Goal: Task Accomplishment & Management: Complete application form

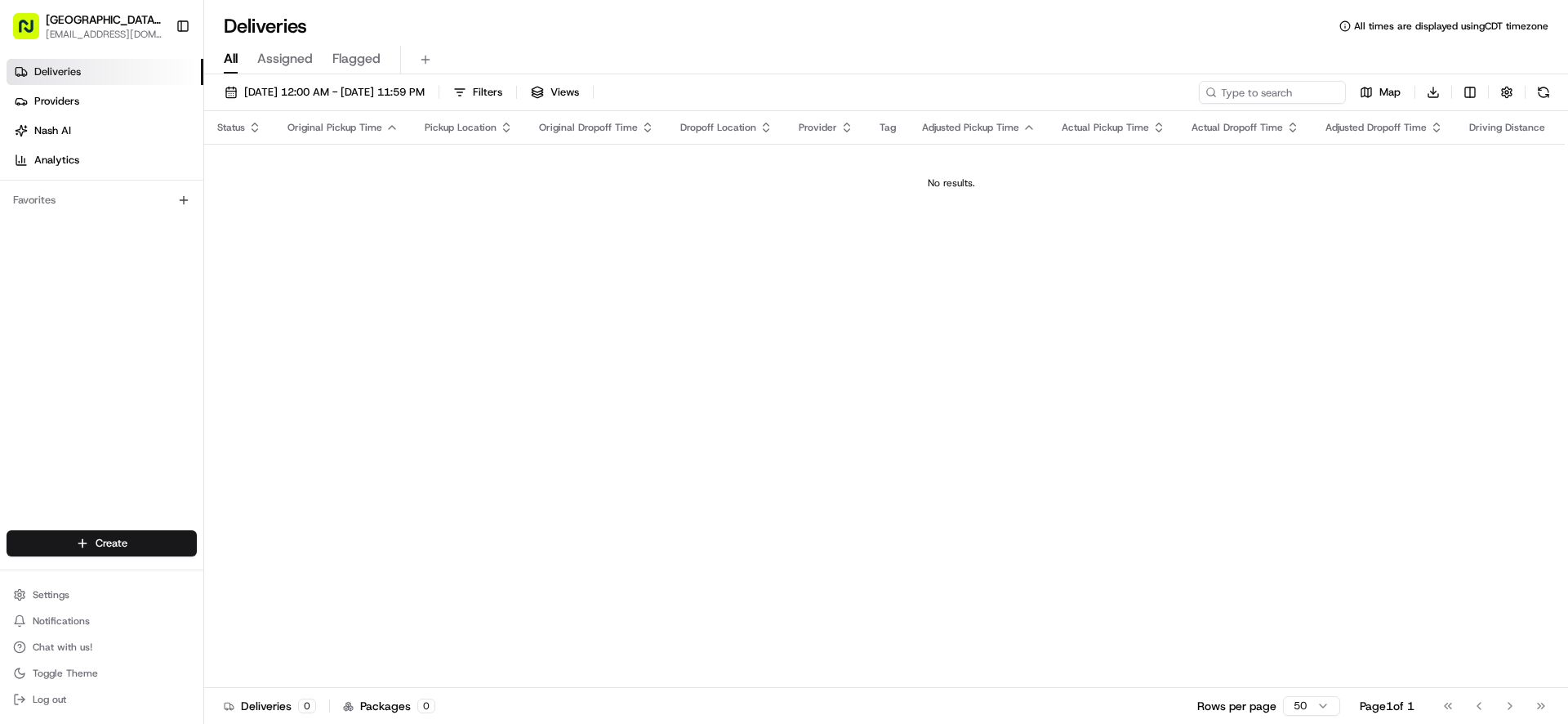
click at [109, 542] on html "Pizza Ranch - [GEOGRAPHIC_DATA], [GEOGRAPHIC_DATA] [EMAIL_ADDRESS][DOMAIN_NAME]…" at bounding box center [784, 362] width 1568 height 724
click at [276, 572] on link "Delivery" at bounding box center [295, 573] width 182 height 29
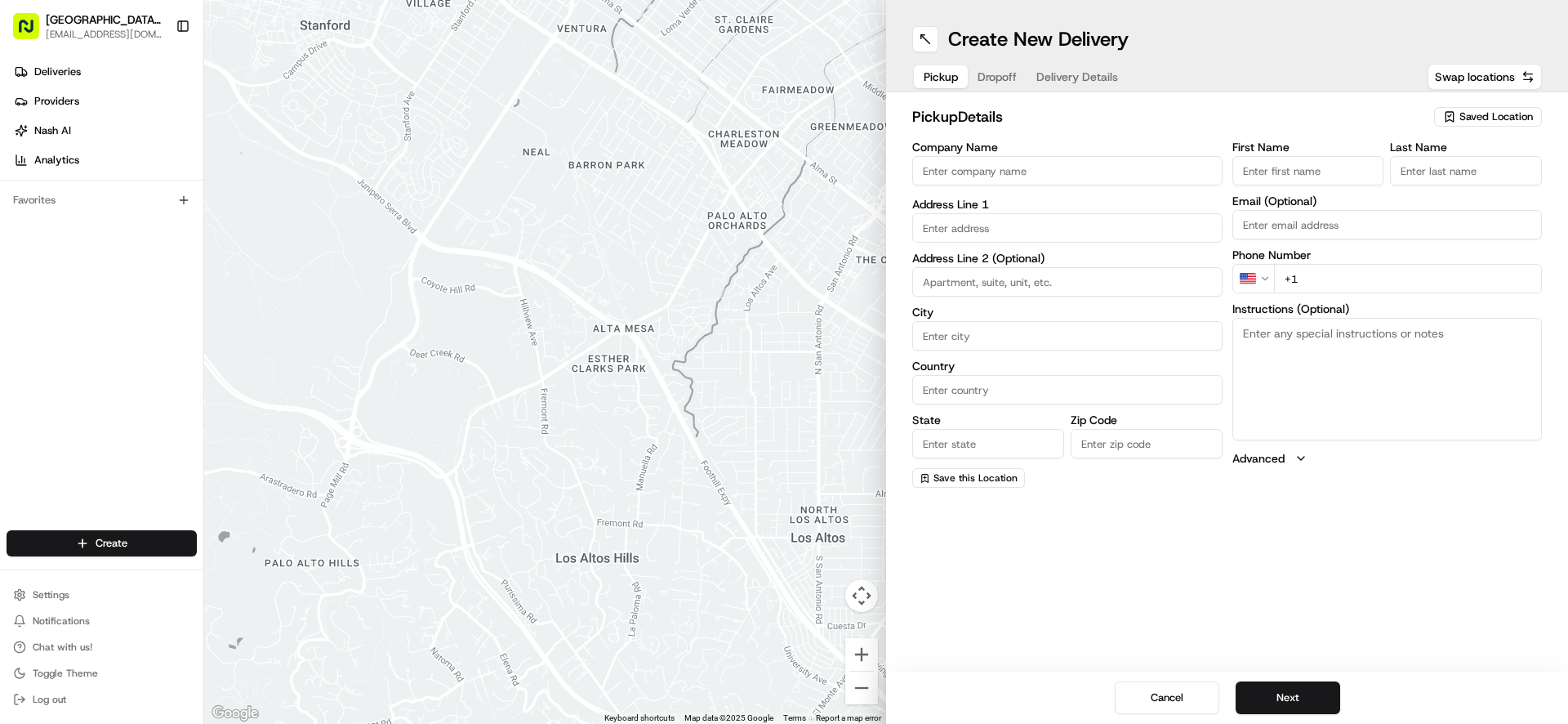
click at [1072, 179] on input "Company Name" at bounding box center [1067, 170] width 310 height 29
type input "WENTZVILLE PIZZA RANCH"
type input "[STREET_ADDRESS]"
type input "[GEOGRAPHIC_DATA]"
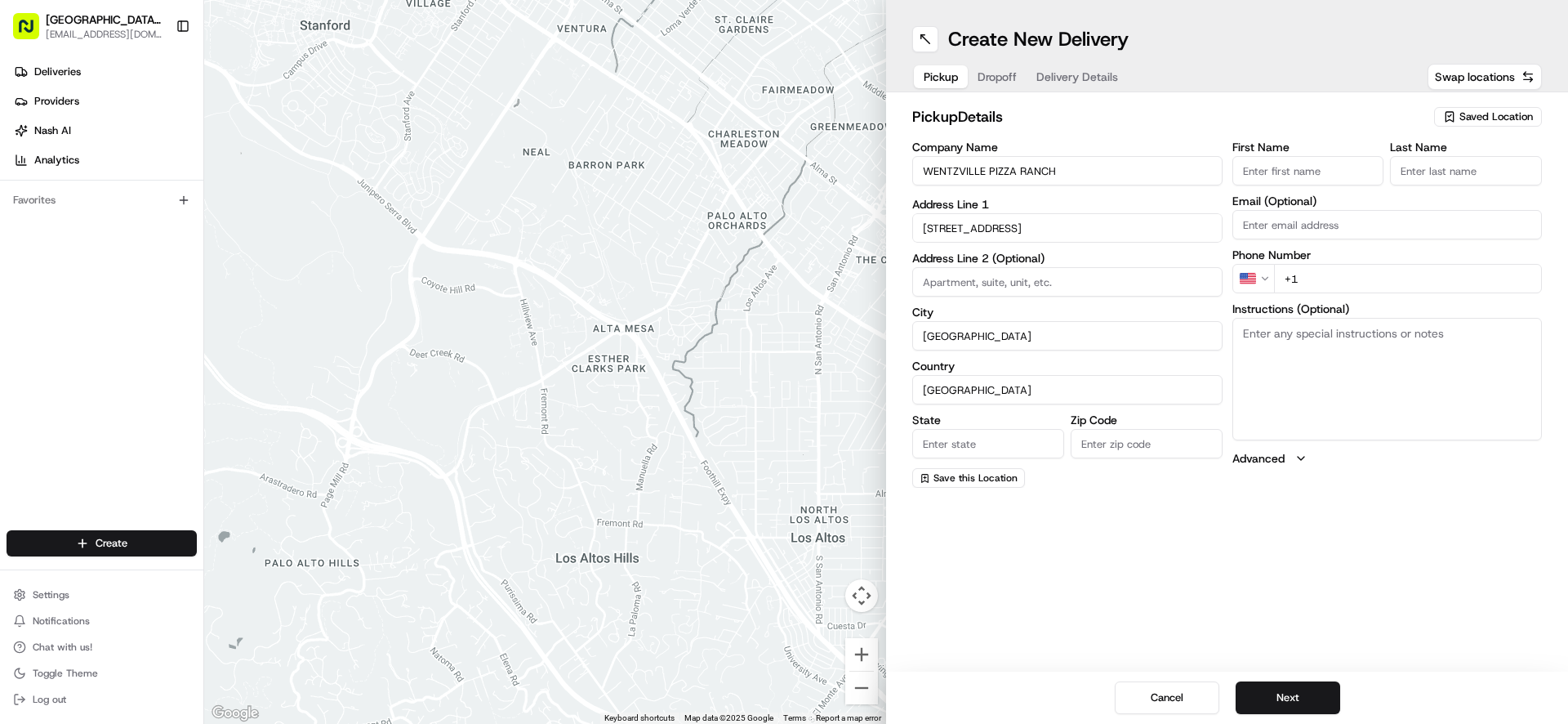
type input "MO"
type input "63385-3405"
type input "[GEOGRAPHIC_DATA]"
type input "Ranch"
type input "[EMAIL_ADDRESS][DOMAIN_NAME]"
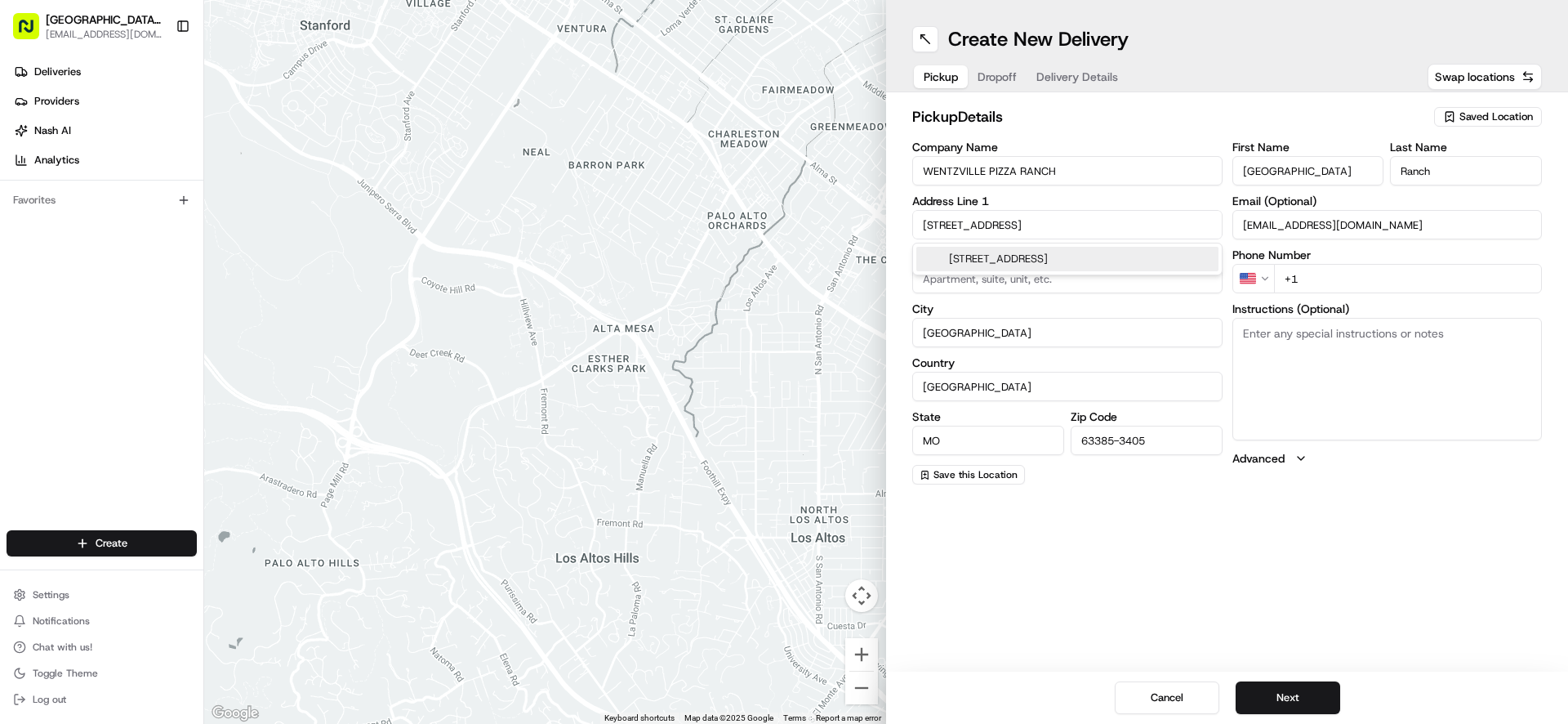
click at [1310, 282] on input "+1" at bounding box center [1408, 278] width 268 height 29
type input "[PHONE_NUMBER]"
click at [1311, 337] on textarea "Instructions (Optional)" at bounding box center [1387, 378] width 310 height 122
paste textarea "P"
drag, startPoint x: 1243, startPoint y: 339, endPoint x: 1443, endPoint y: 352, distance: 200.4
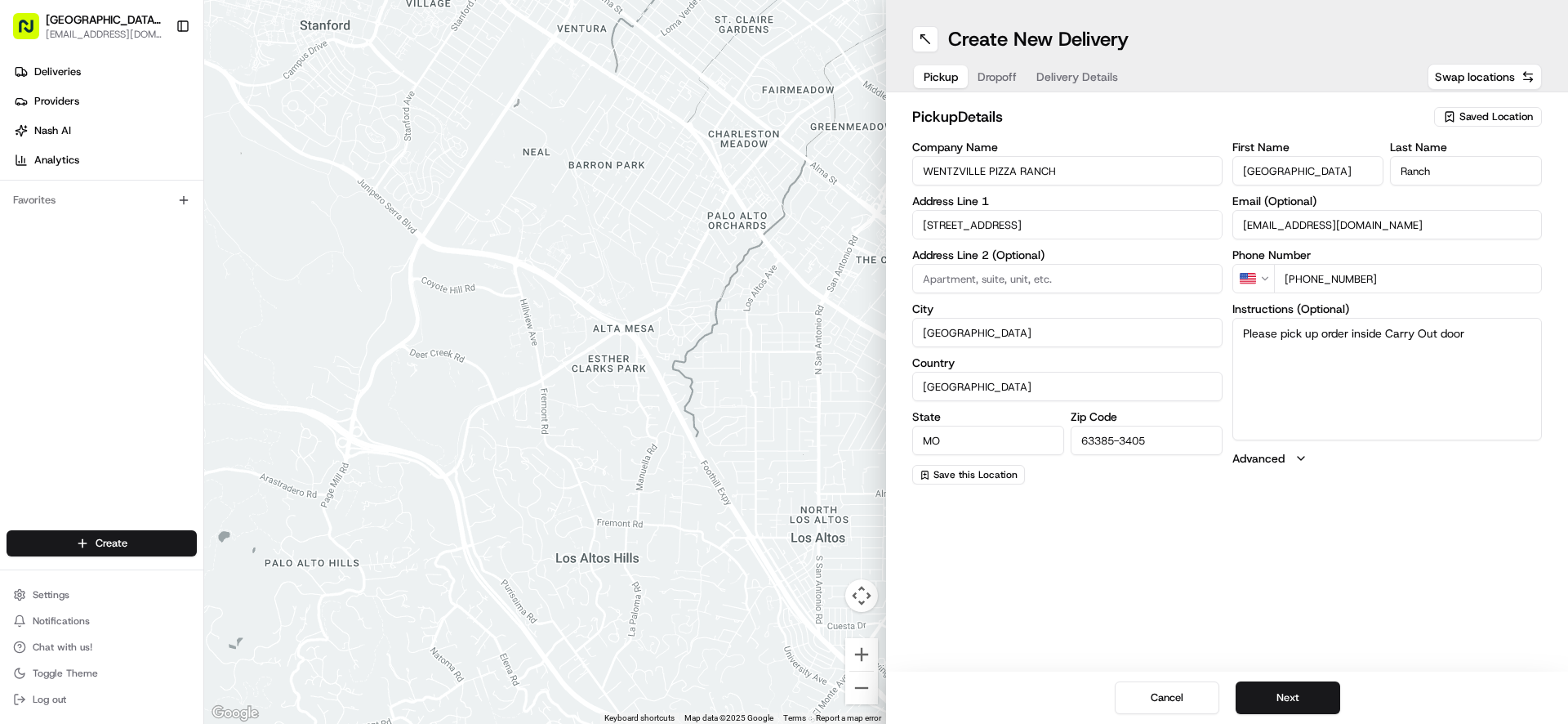
click at [1443, 352] on textarea "Please pick up order inside Carry Out door" at bounding box center [1387, 378] width 310 height 122
type textarea "Please pick up order inside Carry Out door"
click at [1294, 696] on button "Next" at bounding box center [1288, 697] width 105 height 32
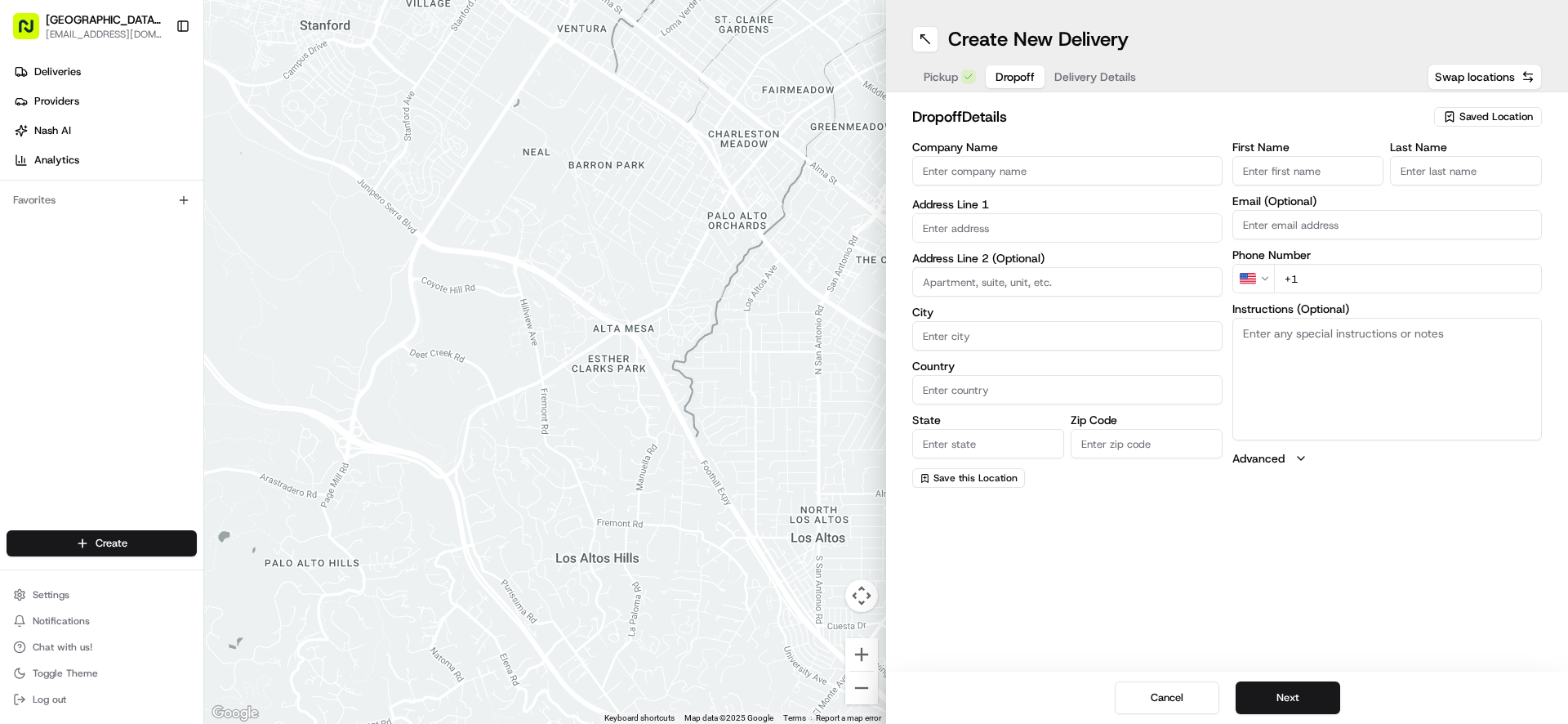
click at [1271, 175] on input "First Name" at bounding box center [1308, 170] width 152 height 29
type input "Mahraeah"
click at [1443, 165] on input "Last Name" at bounding box center [1466, 170] width 152 height 29
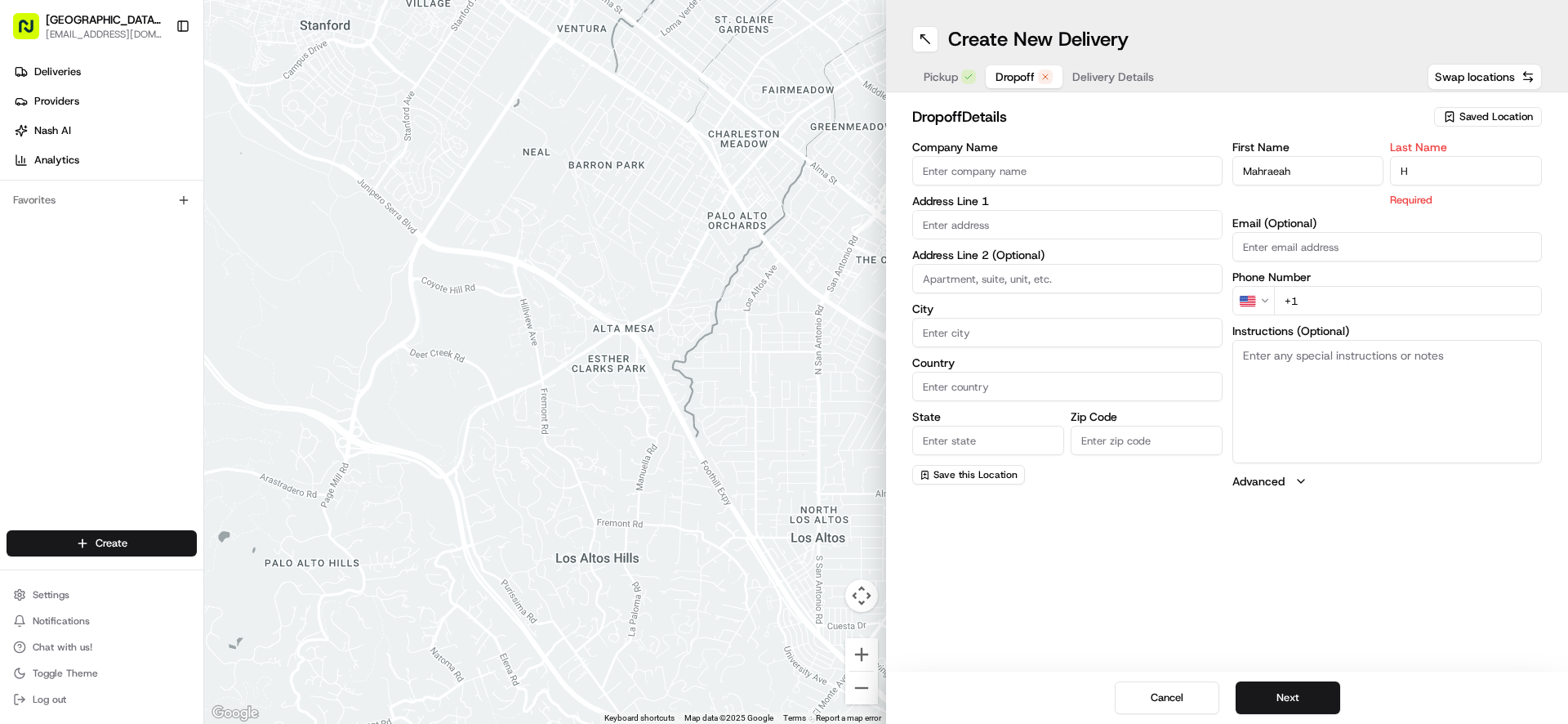
type input "H"
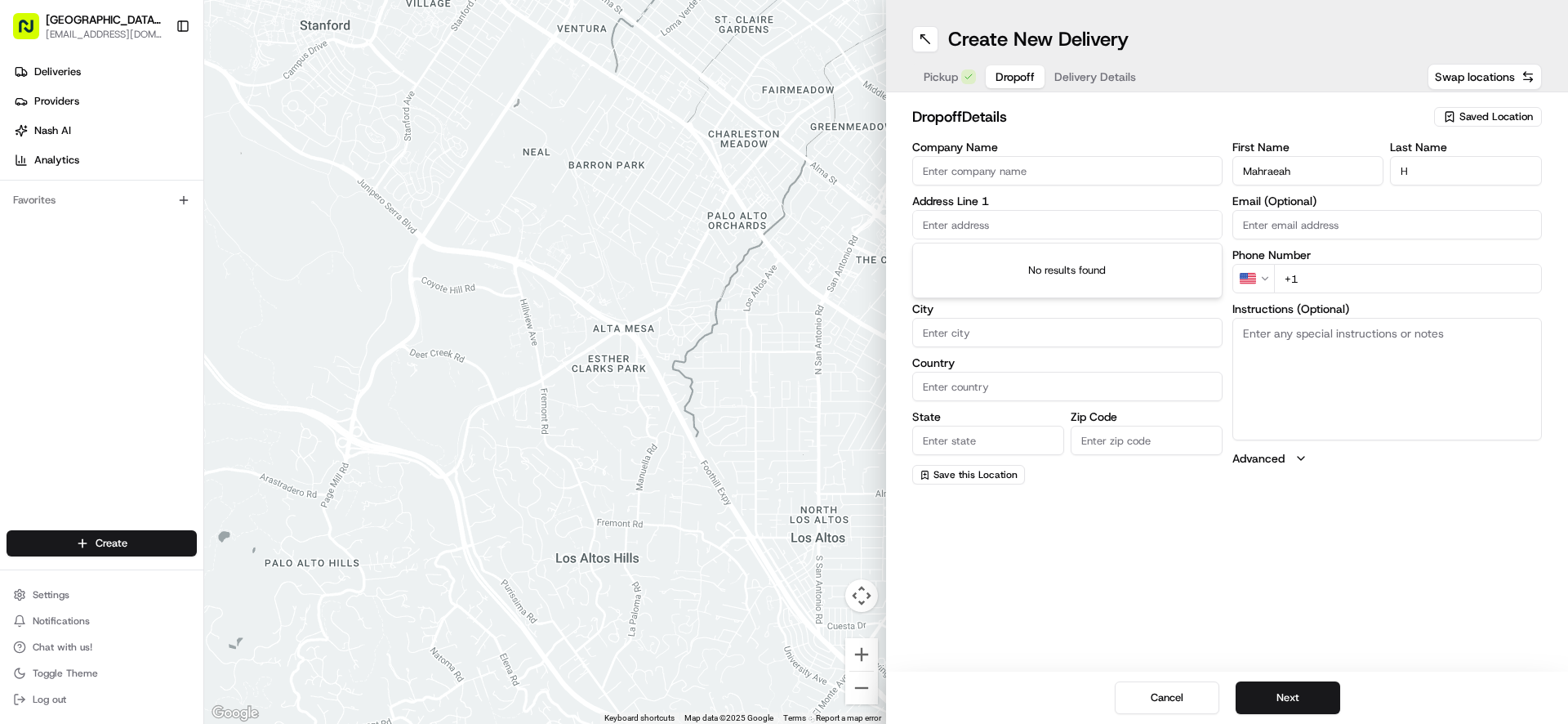
click at [976, 228] on input "text" at bounding box center [1067, 224] width 310 height 29
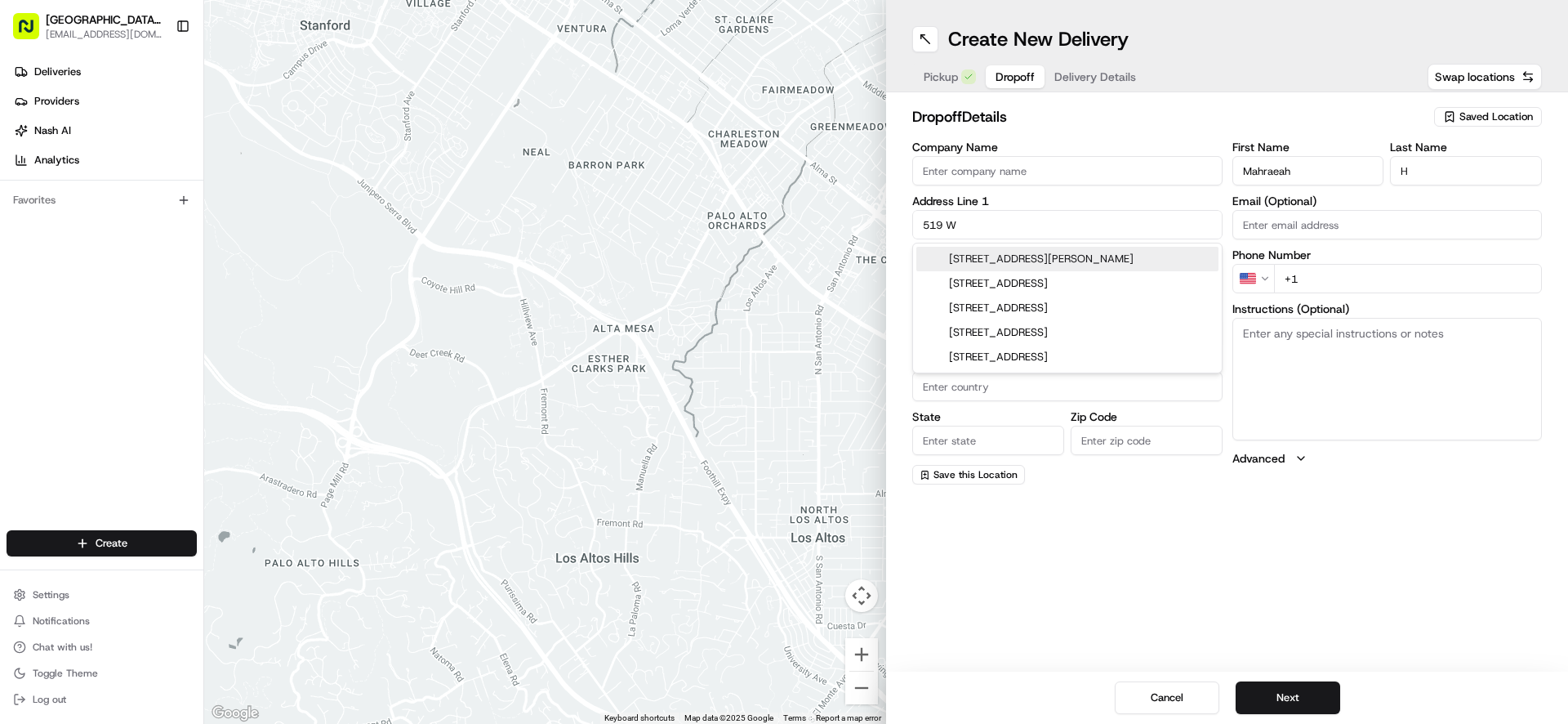
click at [1029, 257] on div "[STREET_ADDRESS][PERSON_NAME]" at bounding box center [1068, 259] width 302 height 24
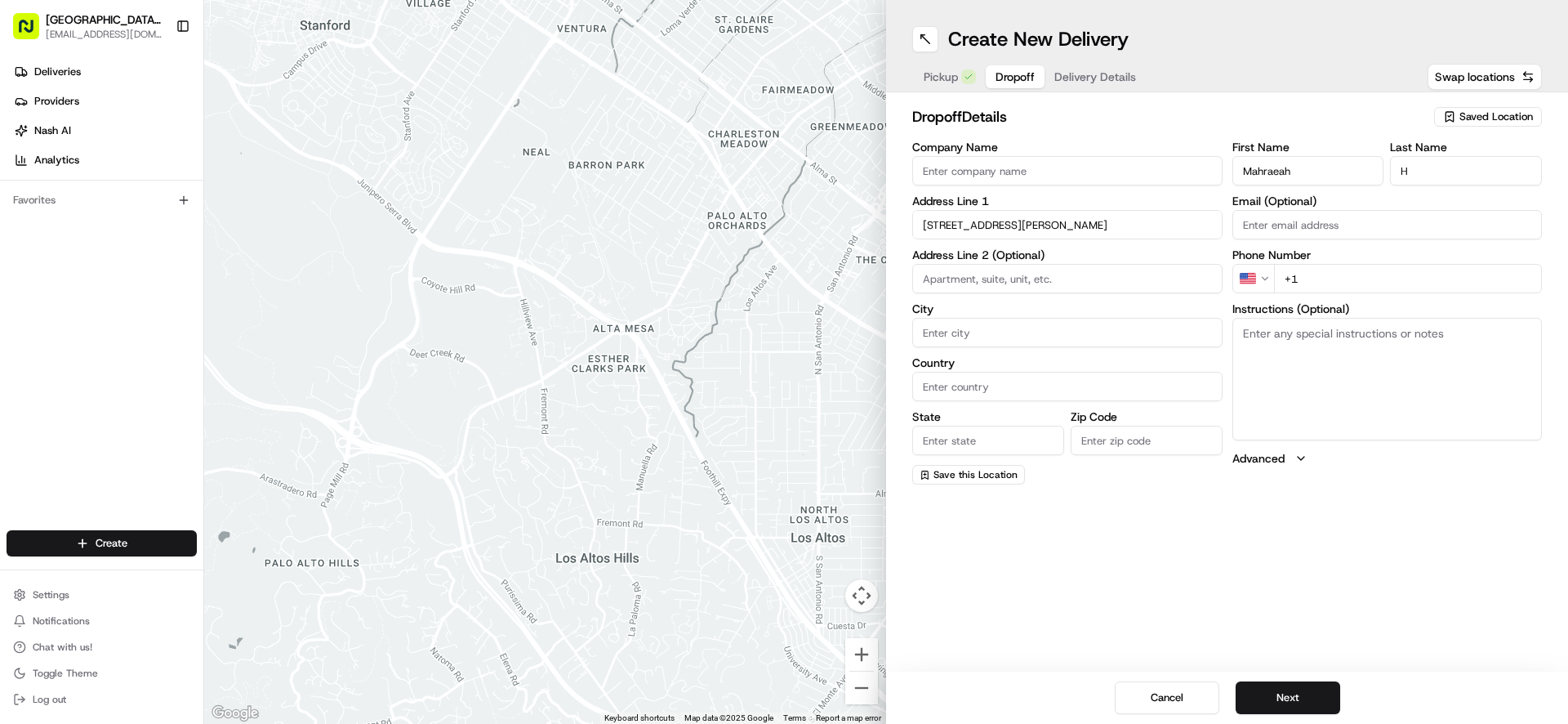
type input "[STREET_ADDRESS][PERSON_NAME]"
type input "[GEOGRAPHIC_DATA]"
type input "MO"
type input "63385"
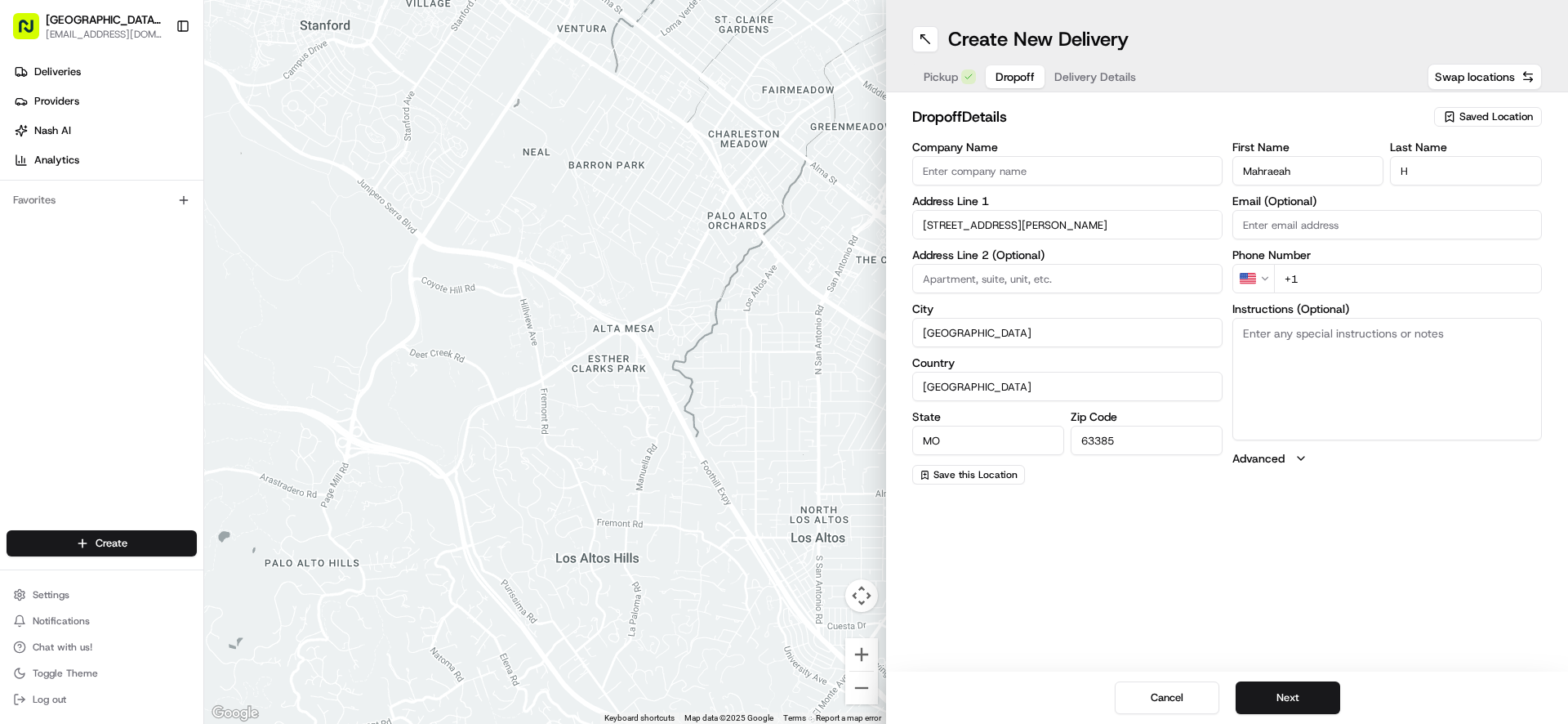
type input "[STREET_ADDRESS][PERSON_NAME]"
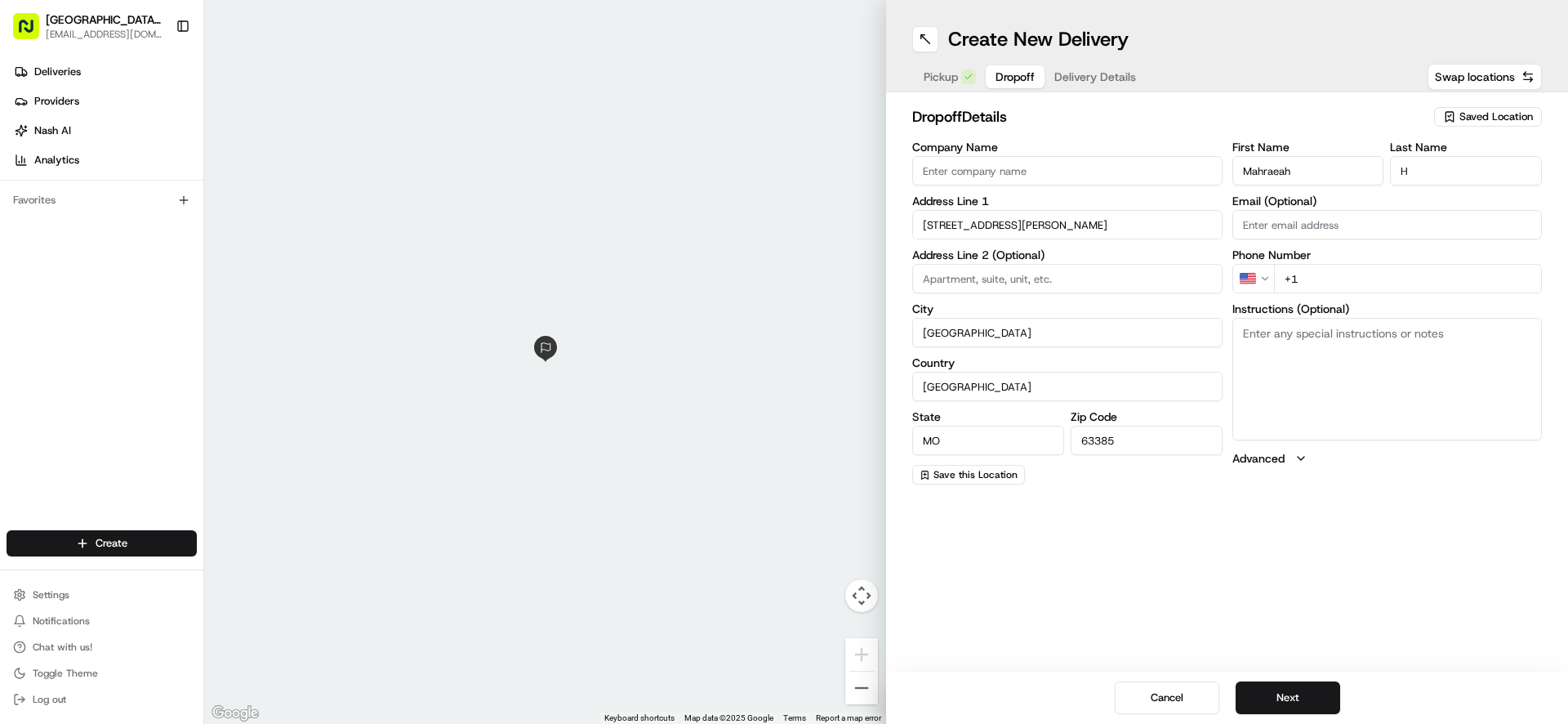
click at [1374, 283] on input "+1" at bounding box center [1408, 278] width 268 height 29
type input "[PHONE_NUMBER]"
click at [1300, 700] on button "Next" at bounding box center [1288, 697] width 105 height 32
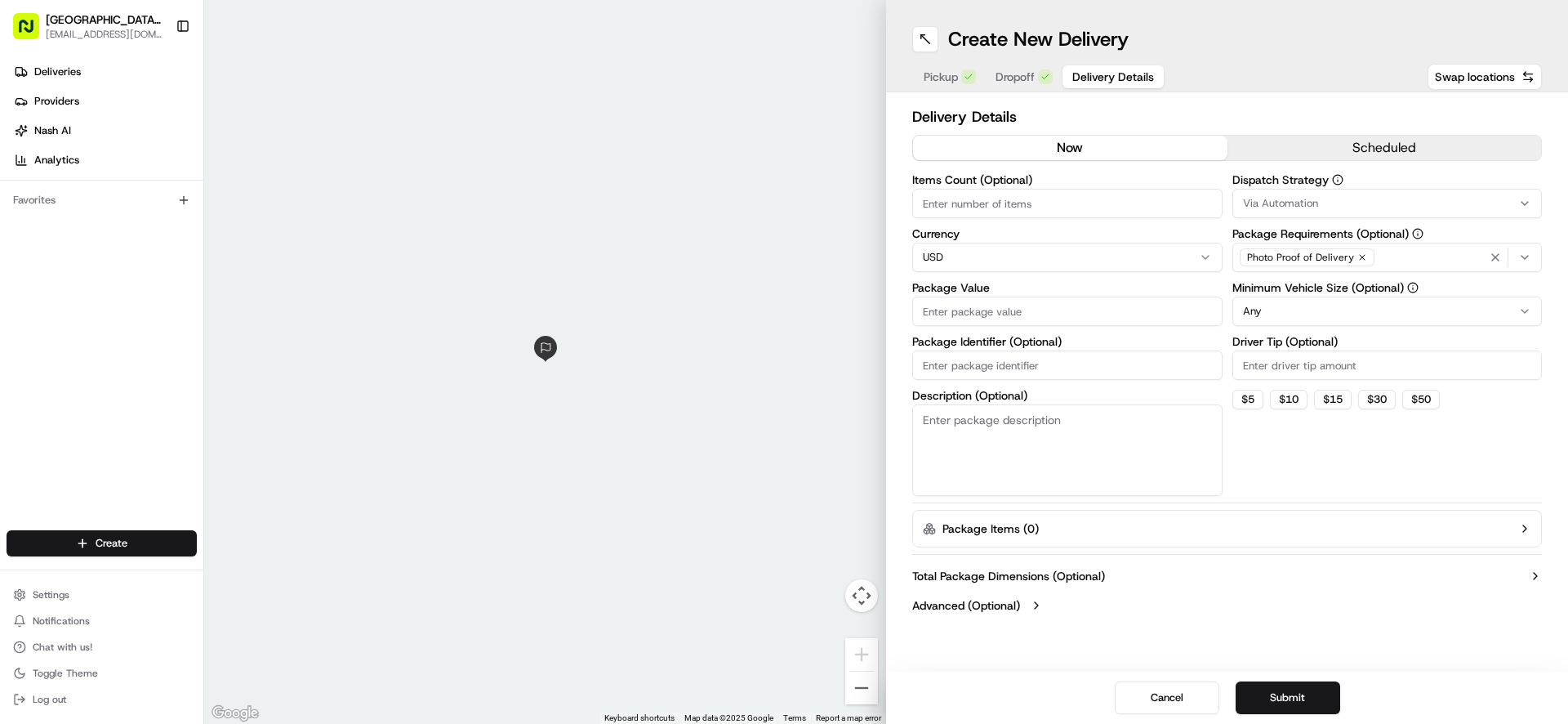
click at [1525, 262] on icon "button" at bounding box center [1525, 258] width 13 height 13
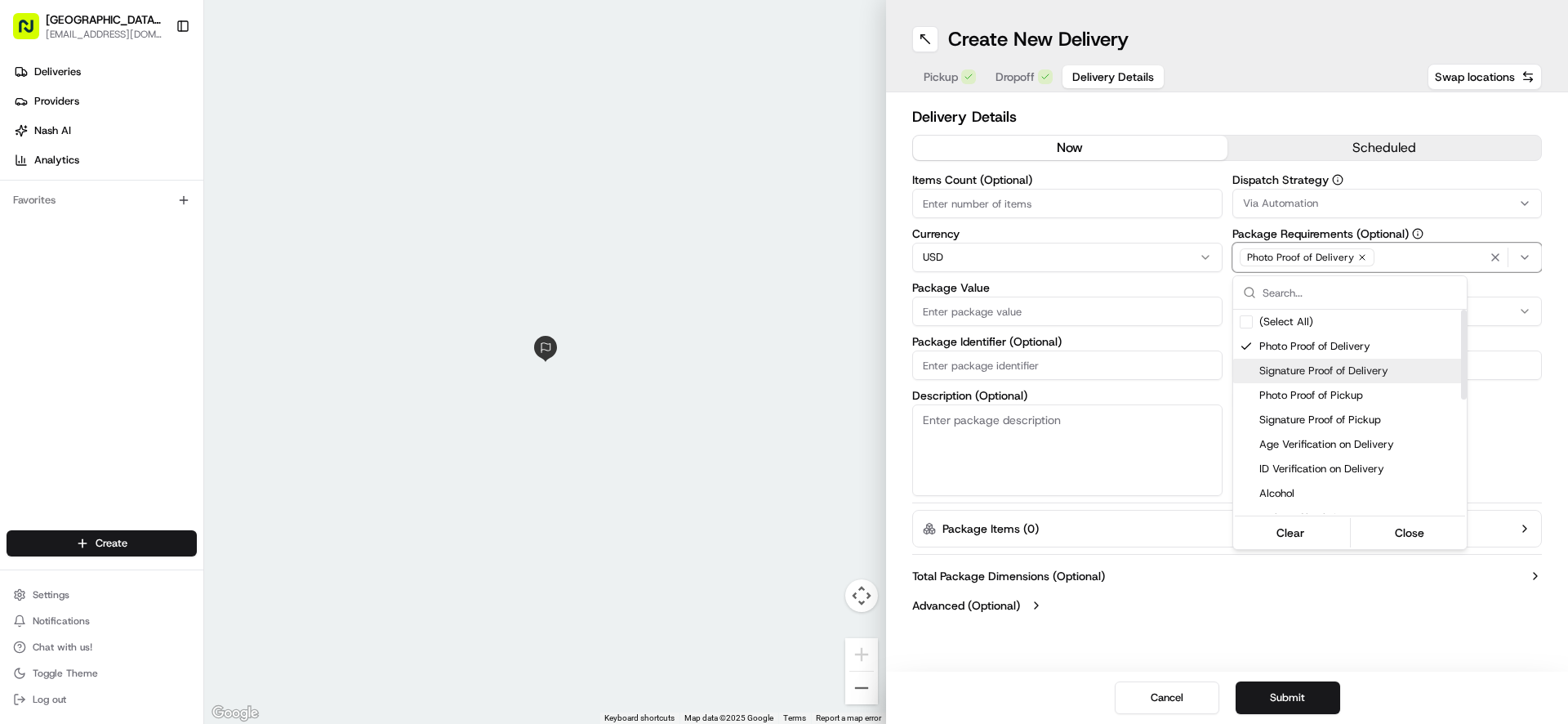
click at [1304, 362] on div "Signature Proof of Delivery" at bounding box center [1349, 370] width 233 height 24
click at [1256, 347] on div "Photo Proof of Delivery" at bounding box center [1349, 346] width 233 height 24
click at [960, 308] on html "Pizza Ranch - [GEOGRAPHIC_DATA], [GEOGRAPHIC_DATA] [EMAIL_ADDRESS][DOMAIN_NAME]…" at bounding box center [784, 362] width 1568 height 724
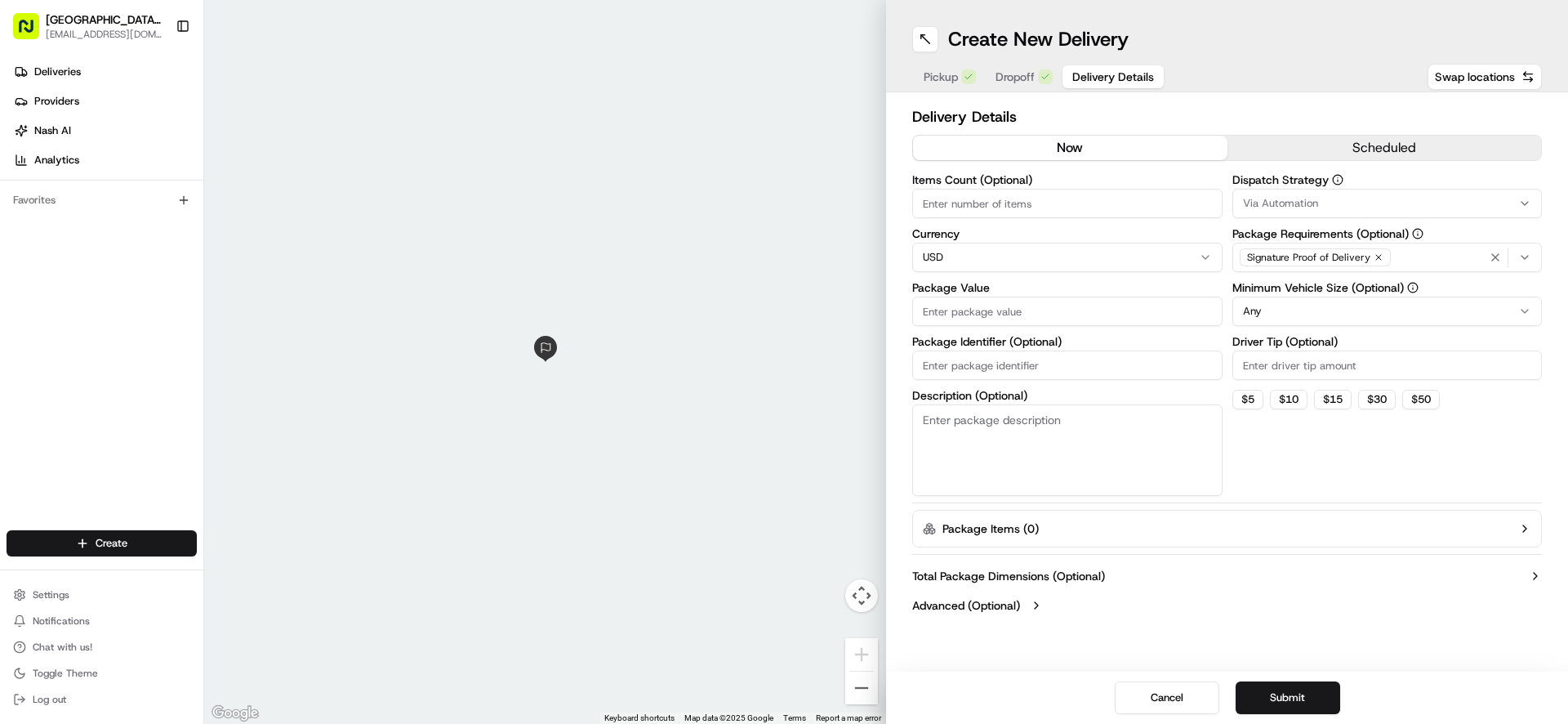
click at [962, 314] on input "Package Value" at bounding box center [1067, 311] width 310 height 29
type input "69.96"
click at [1299, 692] on button "Submit" at bounding box center [1288, 697] width 105 height 32
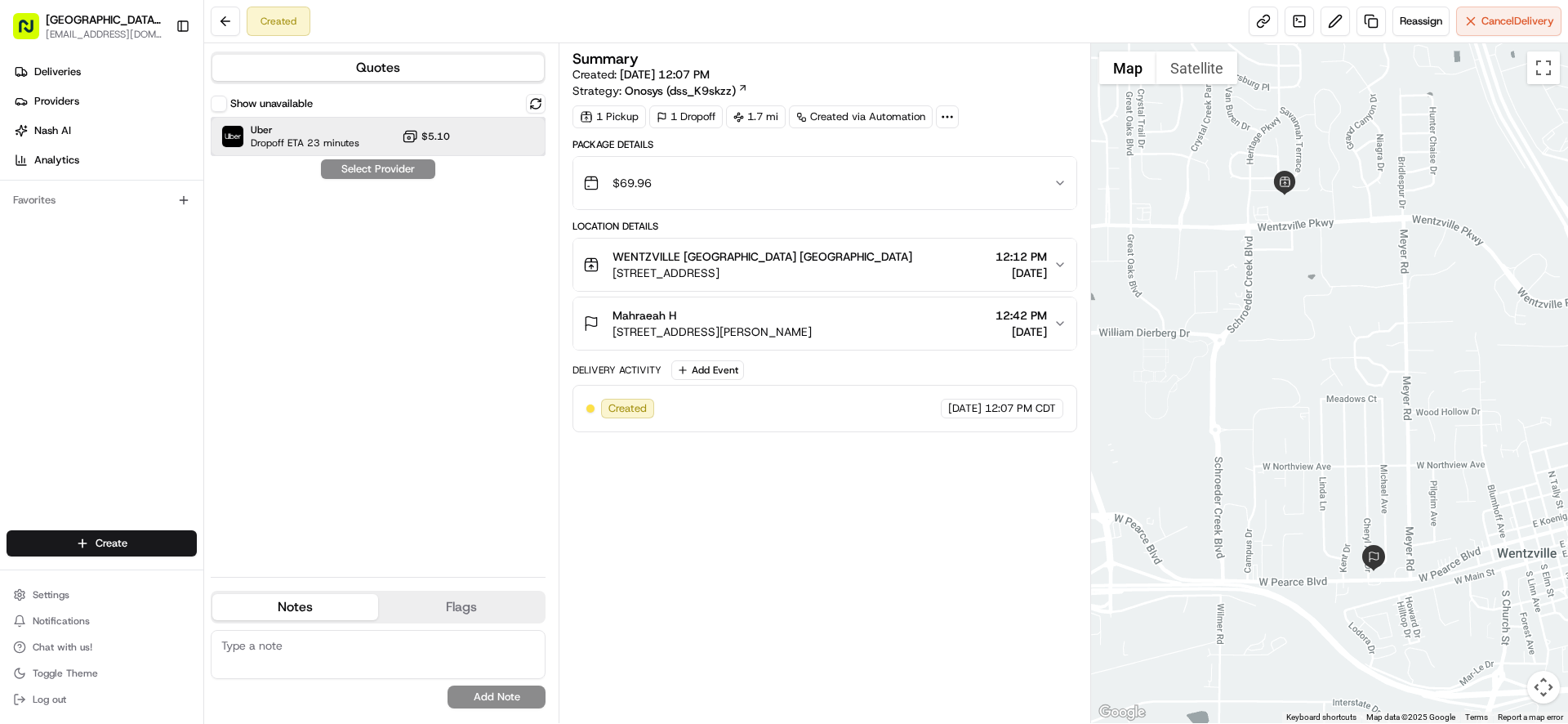
click at [470, 142] on div "Uber Dropoff ETA 23 minutes $5.10" at bounding box center [378, 136] width 335 height 39
click at [420, 169] on button "Assign Provider" at bounding box center [378, 170] width 116 height 20
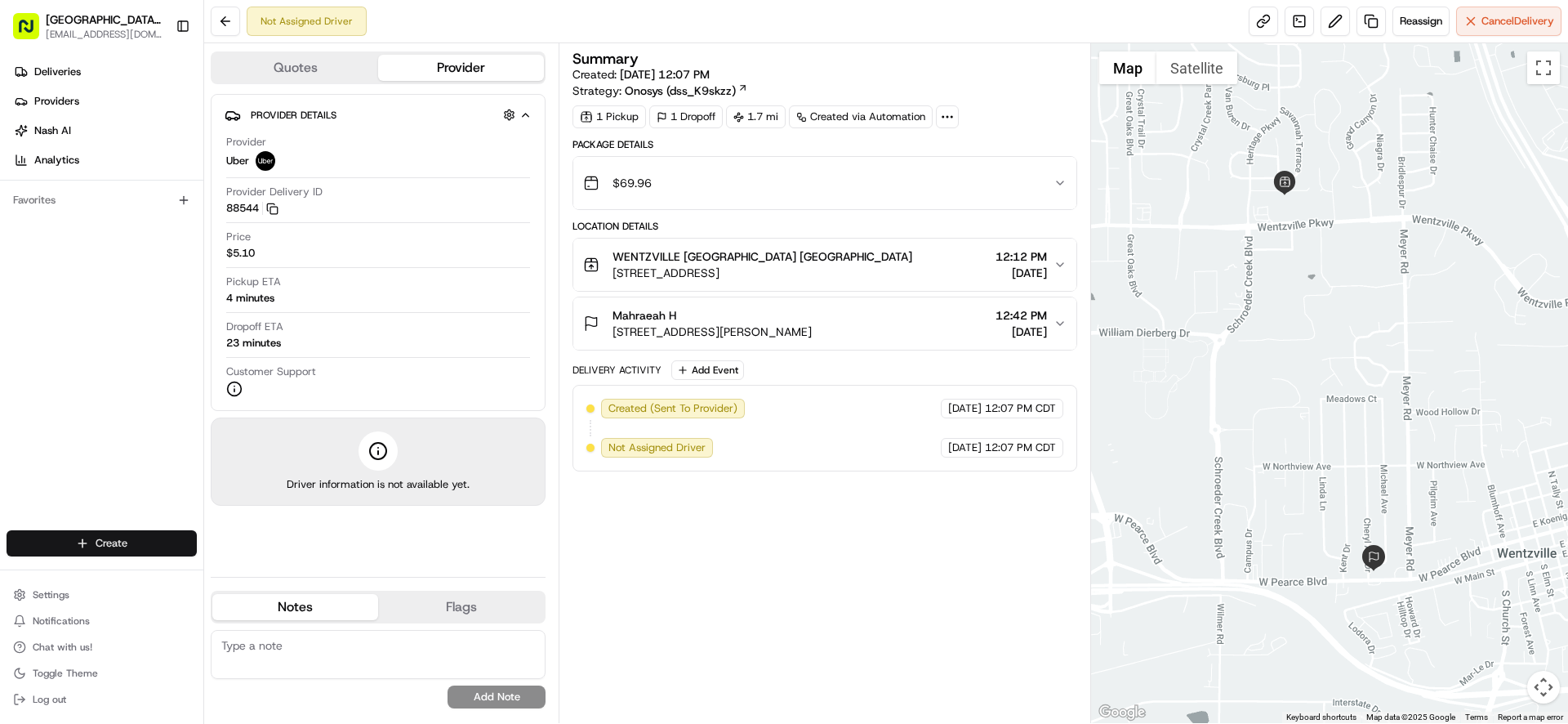
click at [143, 547] on html "Pizza Ranch - [GEOGRAPHIC_DATA], [GEOGRAPHIC_DATA] [EMAIL_ADDRESS][DOMAIN_NAME]…" at bounding box center [784, 362] width 1568 height 724
click at [242, 575] on link "Delivery" at bounding box center [295, 573] width 182 height 29
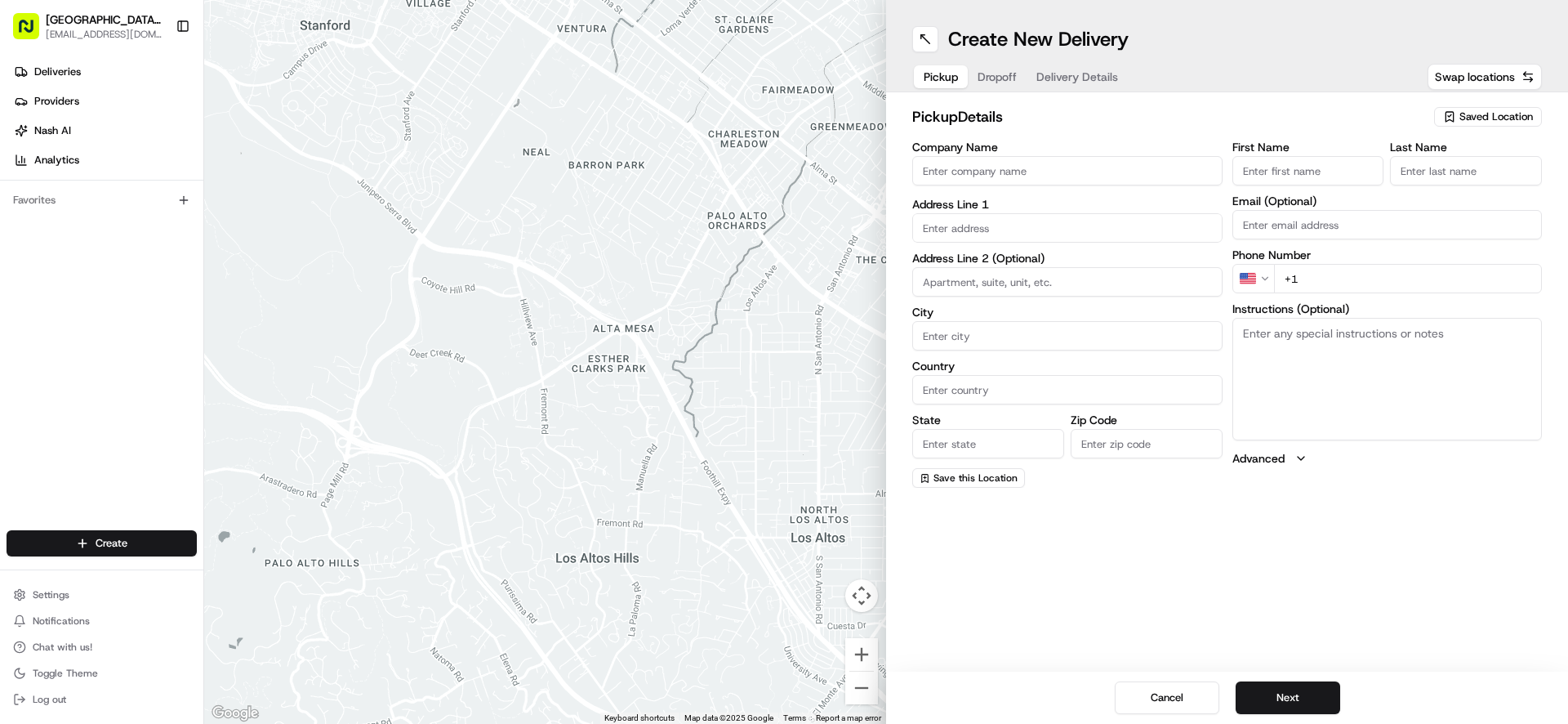
click at [1008, 170] on input "Company Name" at bounding box center [1067, 170] width 310 height 29
type input "WENTZVILLE PIZZA RANCH"
type input "[STREET_ADDRESS]"
type input "[GEOGRAPHIC_DATA]"
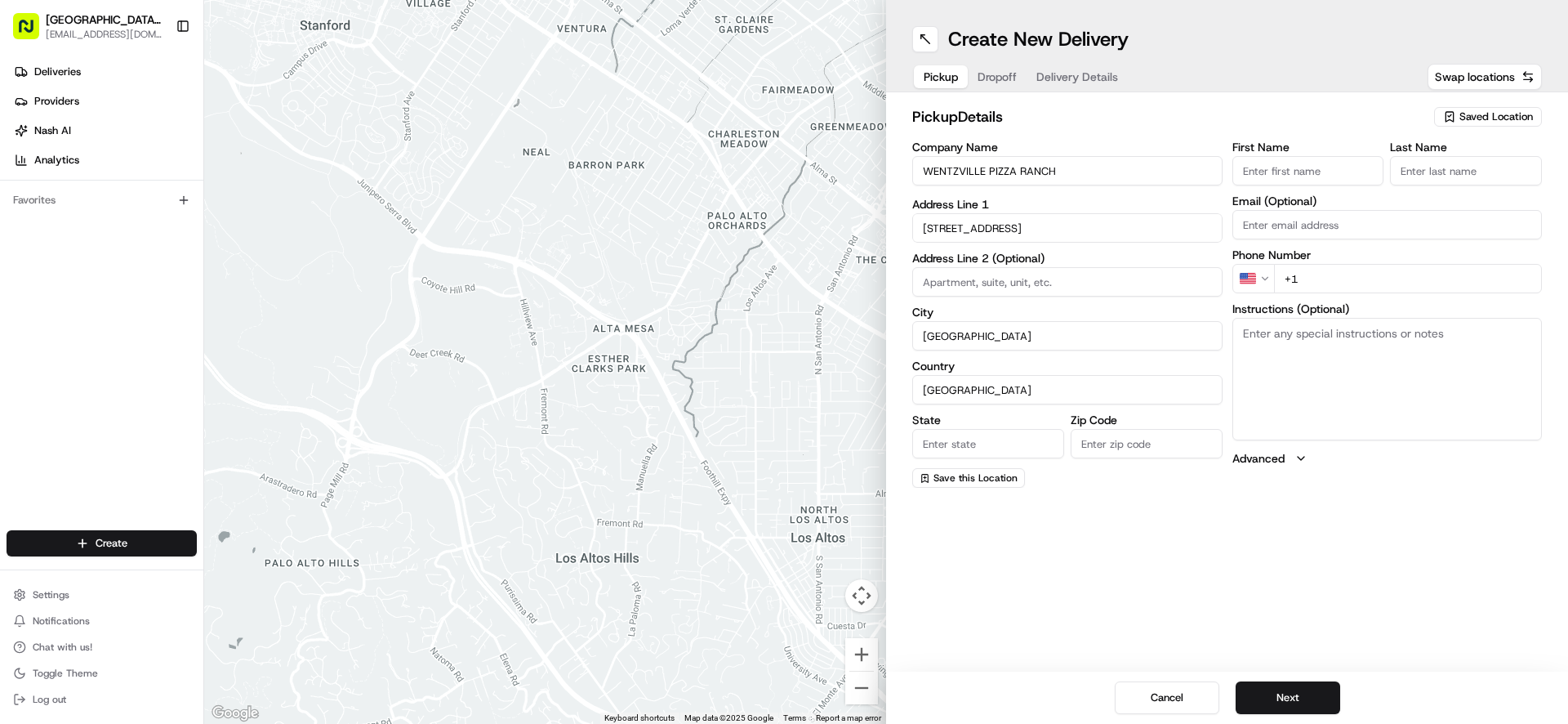
type input "MO"
type input "63385-3405"
type input "[GEOGRAPHIC_DATA]"
type input "Ranch"
type input "[EMAIL_ADDRESS][DOMAIN_NAME]"
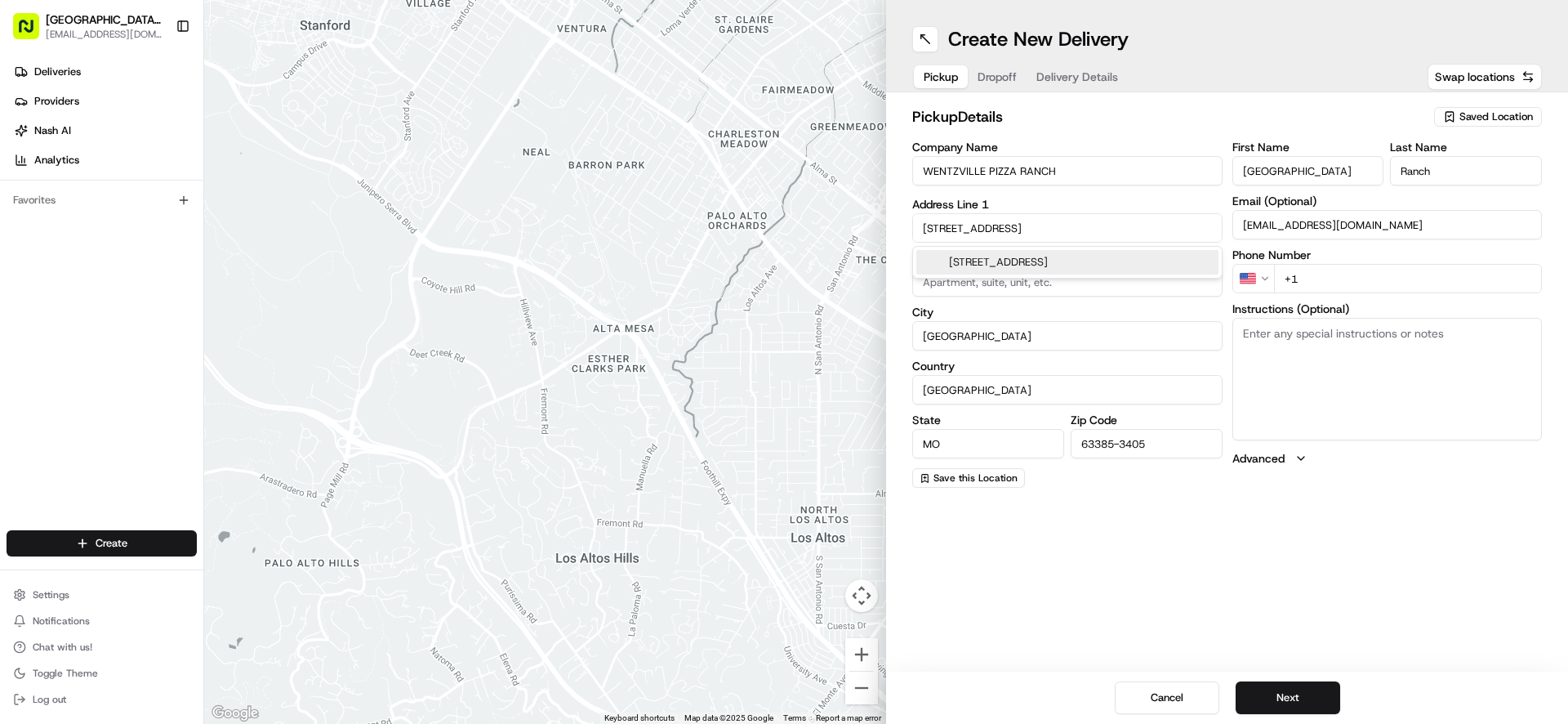
click at [1356, 278] on input "+1" at bounding box center [1408, 278] width 268 height 29
type input "[PHONE_NUMBER]"
click at [1417, 360] on textarea "Instructions (Optional)" at bounding box center [1387, 378] width 310 height 122
paste textarea "Please pick up order inside Carry Out door"
type textarea "Please pick up order inside Carry Out door"
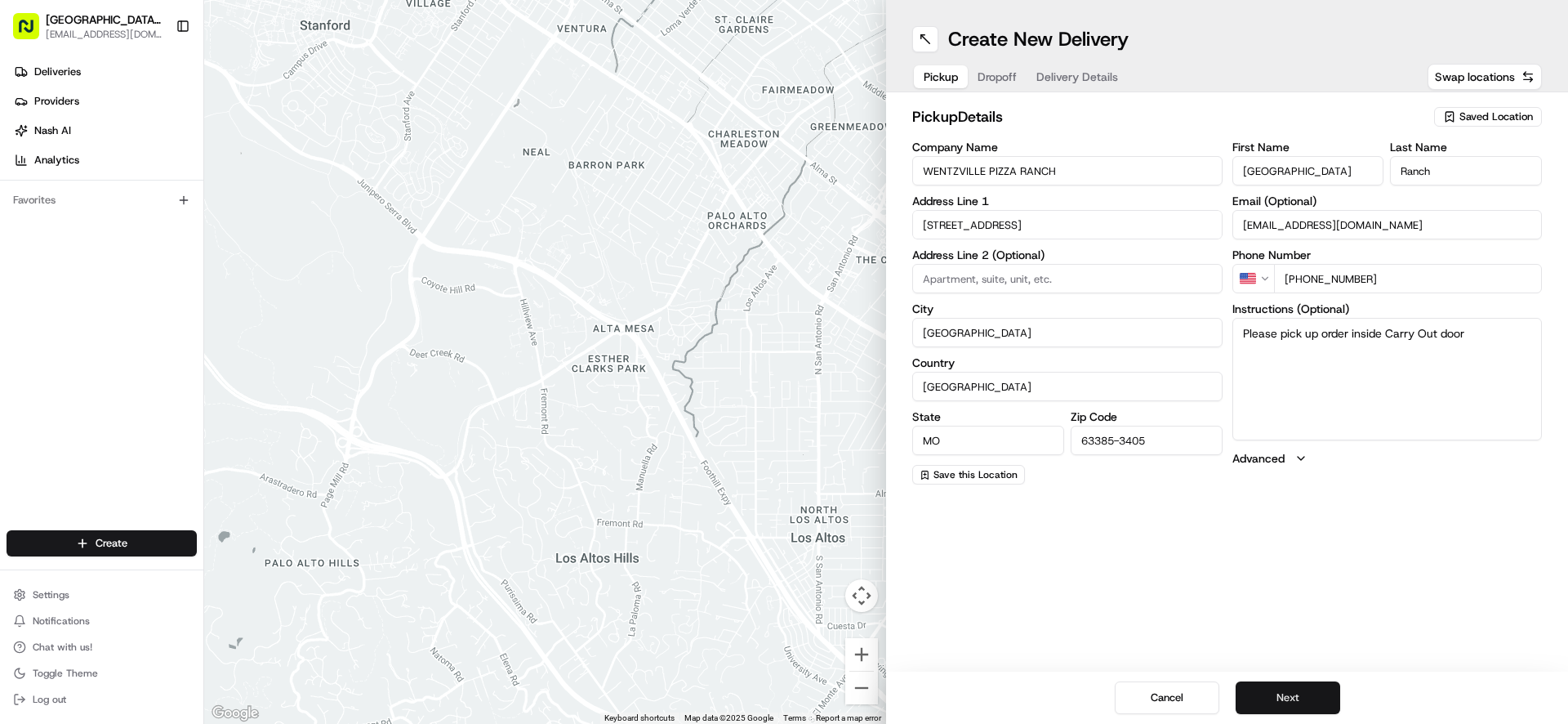
click at [1285, 695] on button "Next" at bounding box center [1288, 697] width 105 height 32
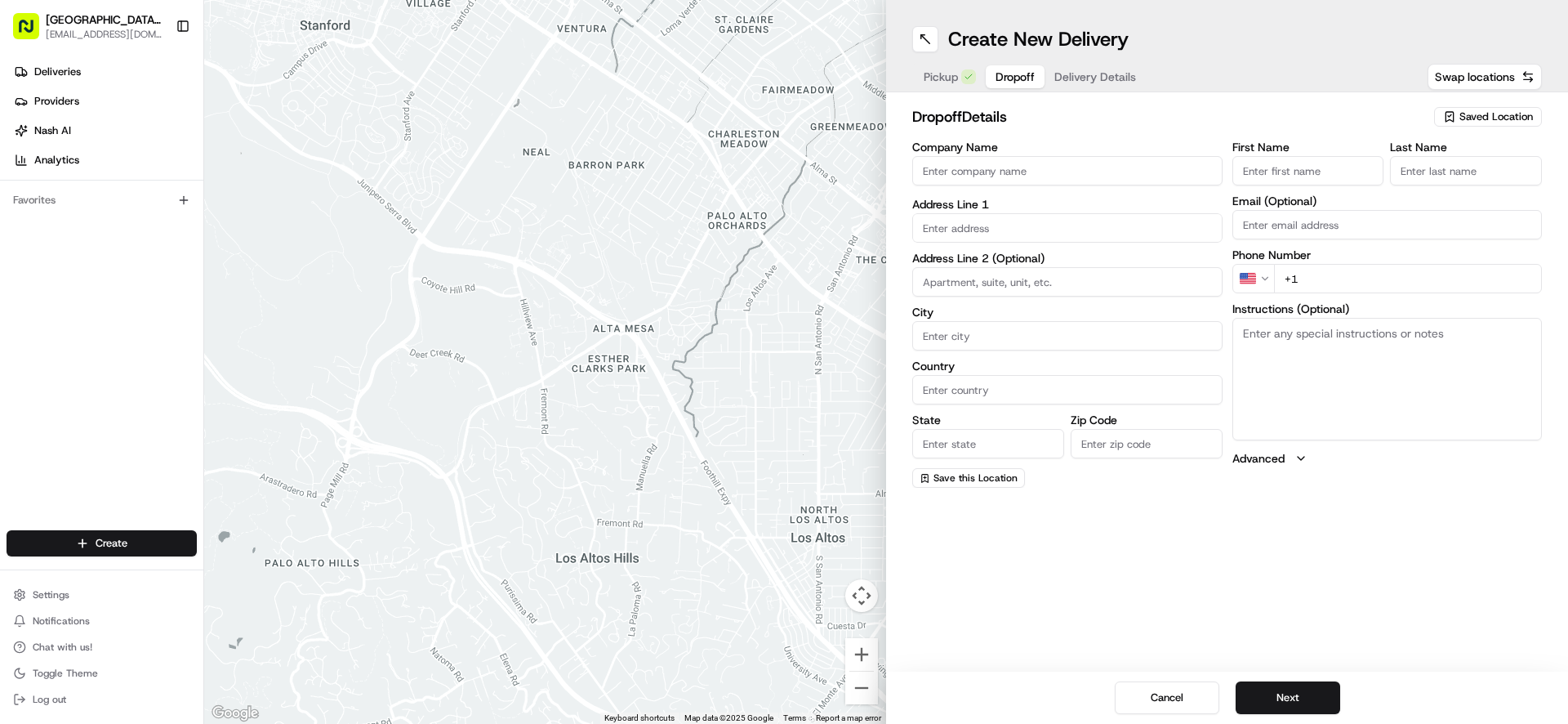
click at [1259, 181] on input "First Name" at bounding box center [1308, 170] width 152 height 29
type input "[PERSON_NAME]"
click at [1402, 173] on input "Last Name" at bounding box center [1466, 170] width 152 height 29
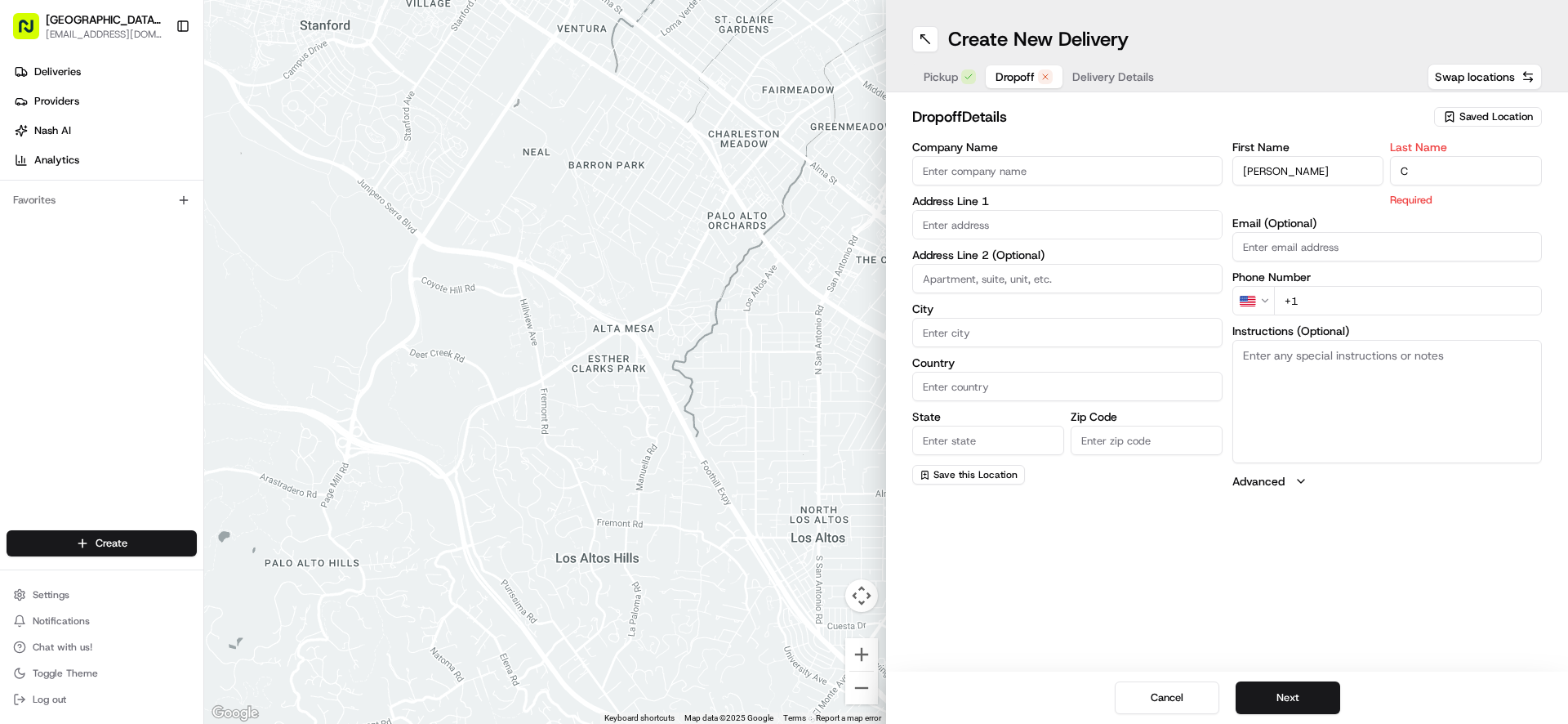
type input "C"
click at [976, 233] on input "text" at bounding box center [1067, 224] width 310 height 29
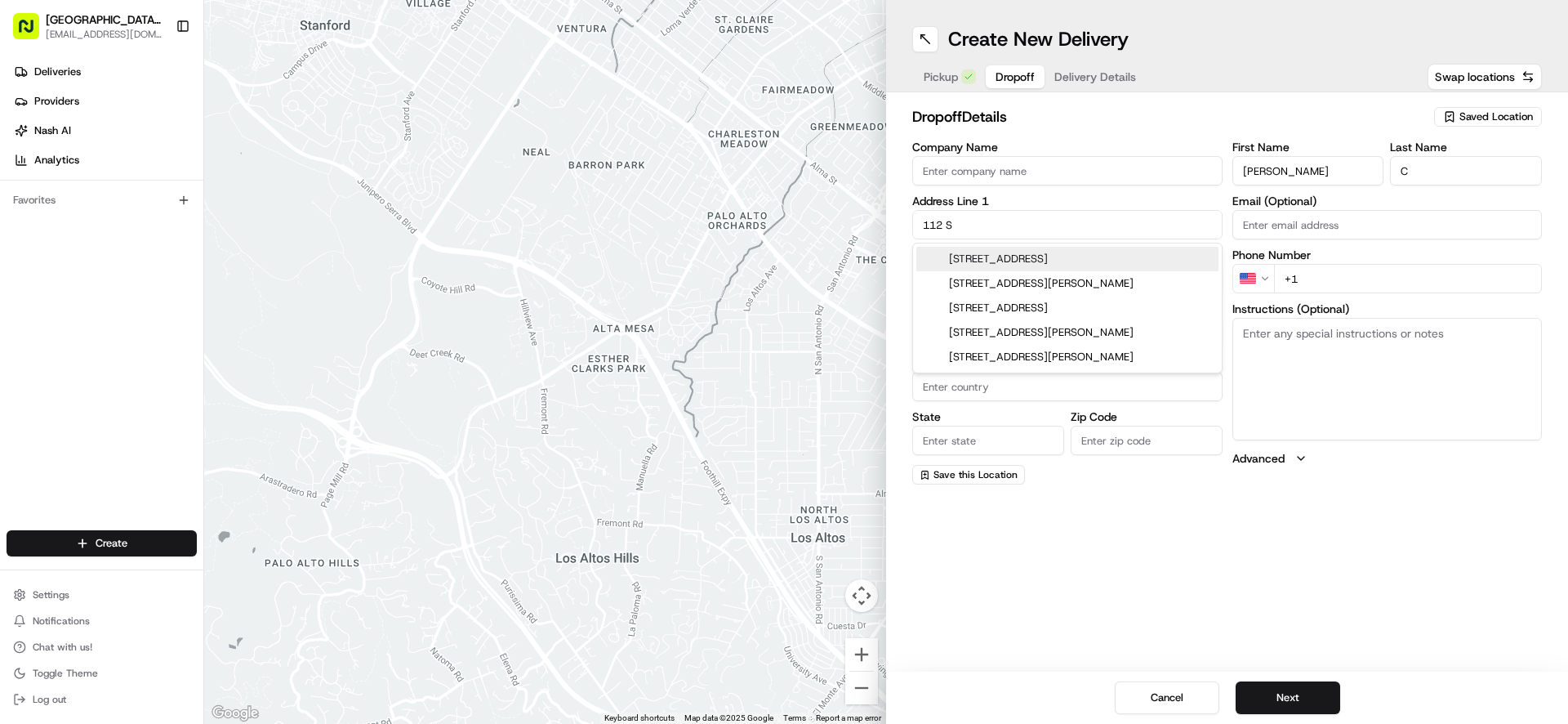
click at [1008, 256] on div "[STREET_ADDRESS]" at bounding box center [1068, 259] width 302 height 24
type input "[STREET_ADDRESS]"
type input "[GEOGRAPHIC_DATA]"
type input "MO"
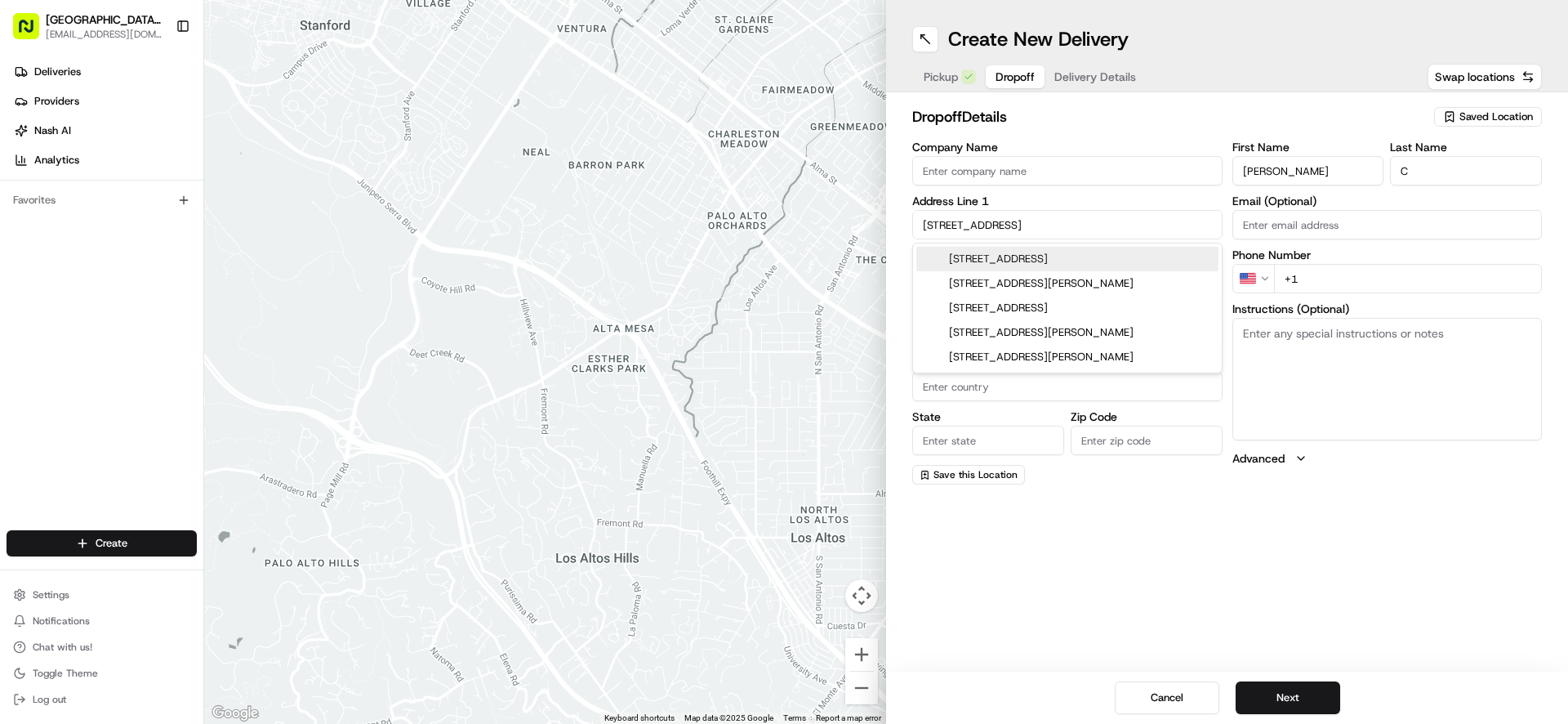
type input "63385"
type input "[STREET_ADDRESS]"
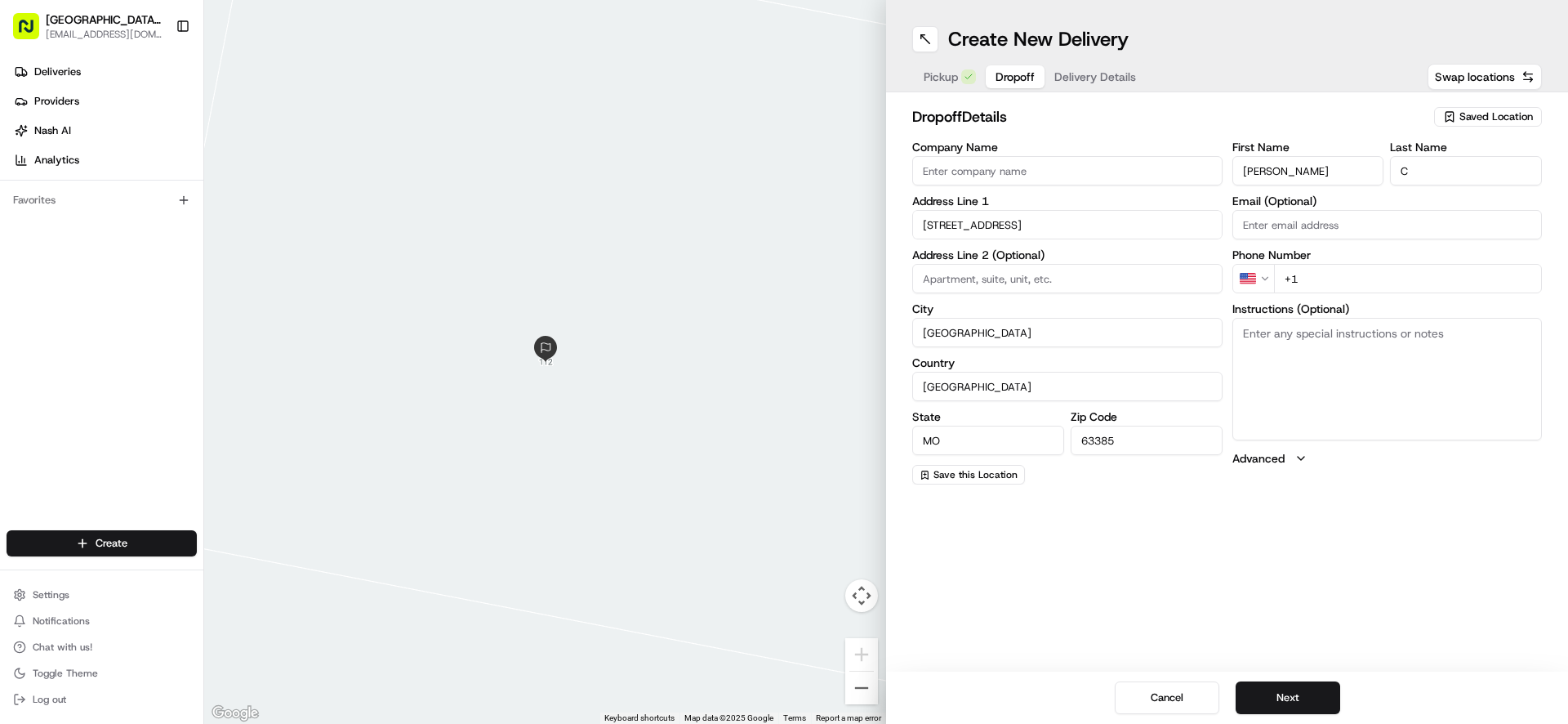
click at [1395, 278] on input "+1" at bounding box center [1408, 278] width 268 height 29
type input "[PHONE_NUMBER]"
click at [1279, 707] on button "Next" at bounding box center [1288, 697] width 105 height 32
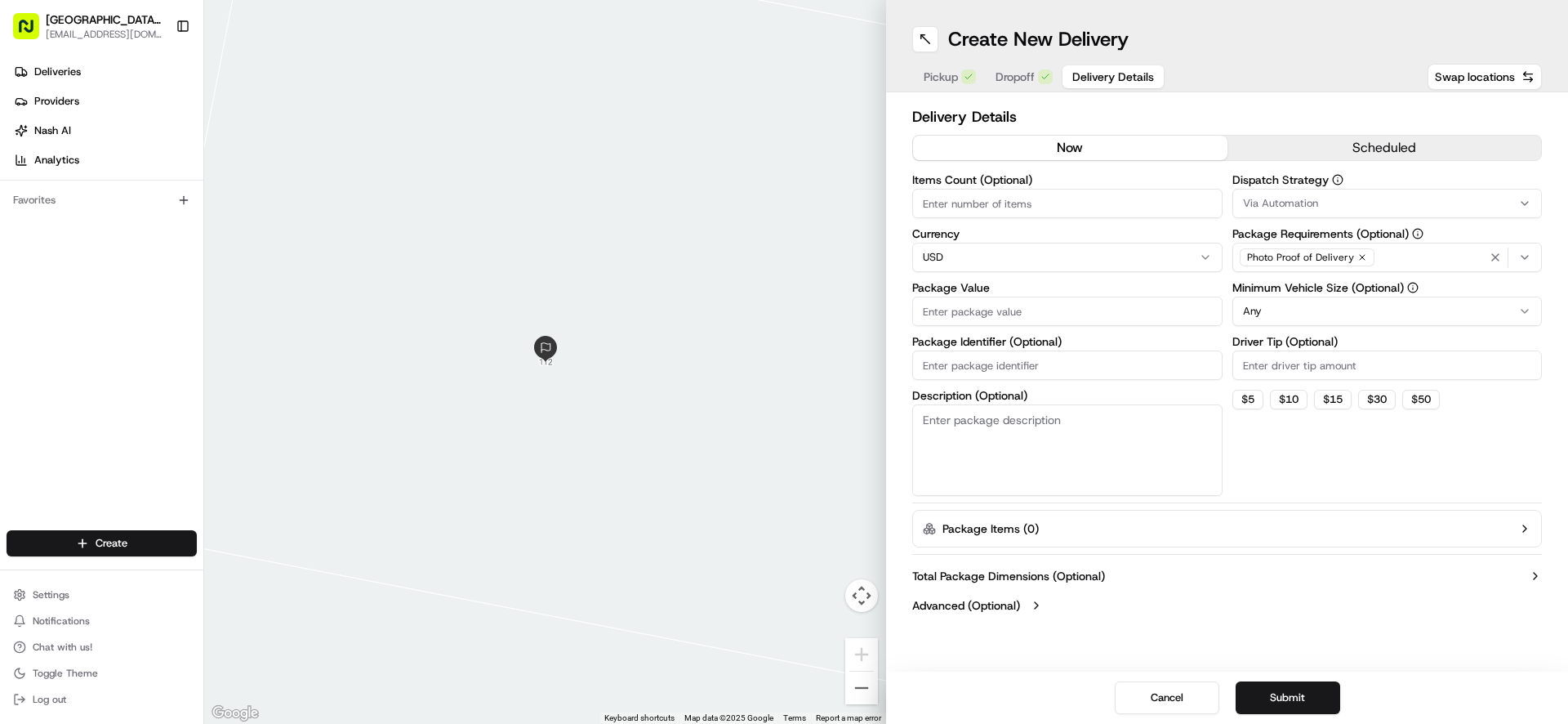
click at [1026, 308] on input "Package Value" at bounding box center [1067, 311] width 310 height 29
type input "36.46"
click at [1295, 693] on button "Submit" at bounding box center [1288, 697] width 105 height 32
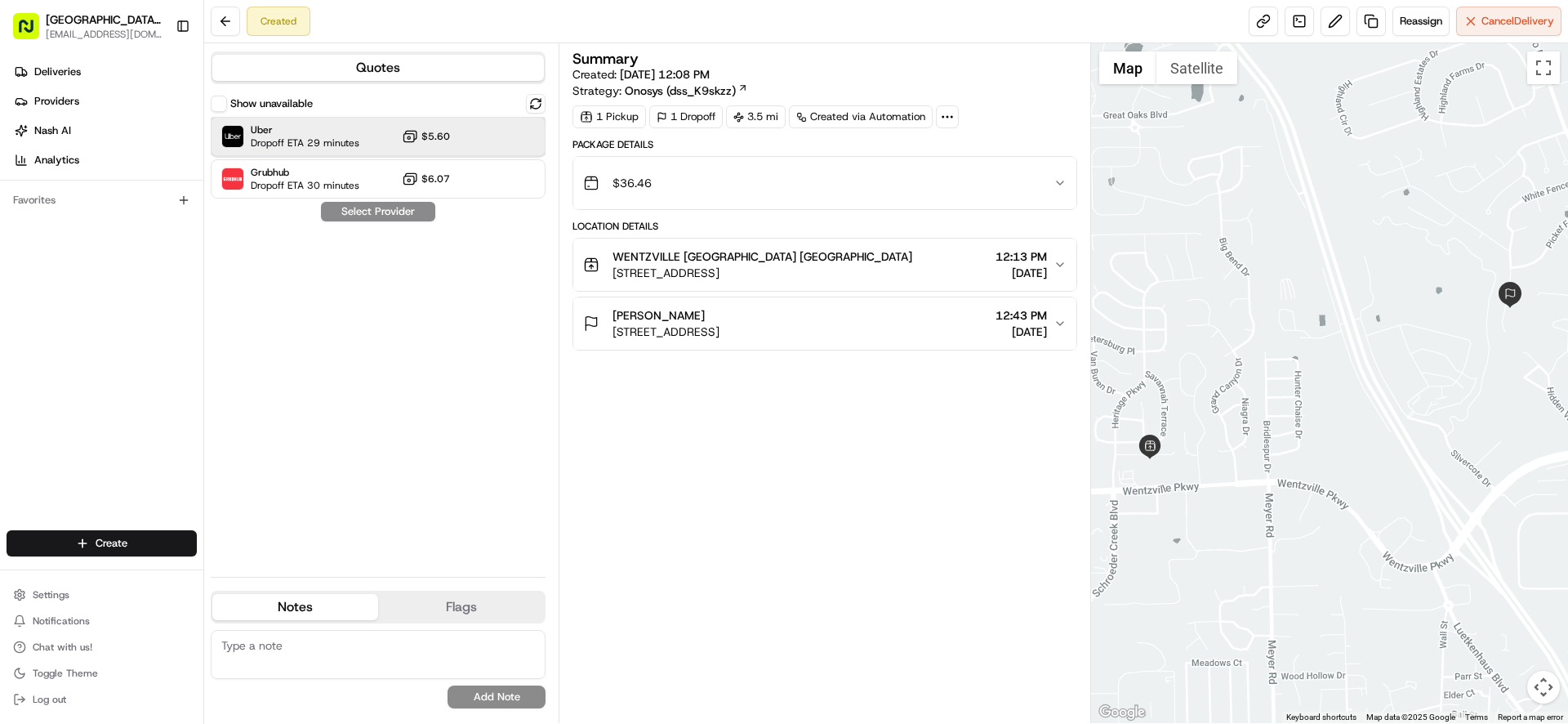
click at [481, 147] on div "Uber Dropoff ETA 29 minutes $5.60" at bounding box center [378, 136] width 335 height 39
click at [425, 209] on button "Assign Provider" at bounding box center [378, 212] width 116 height 20
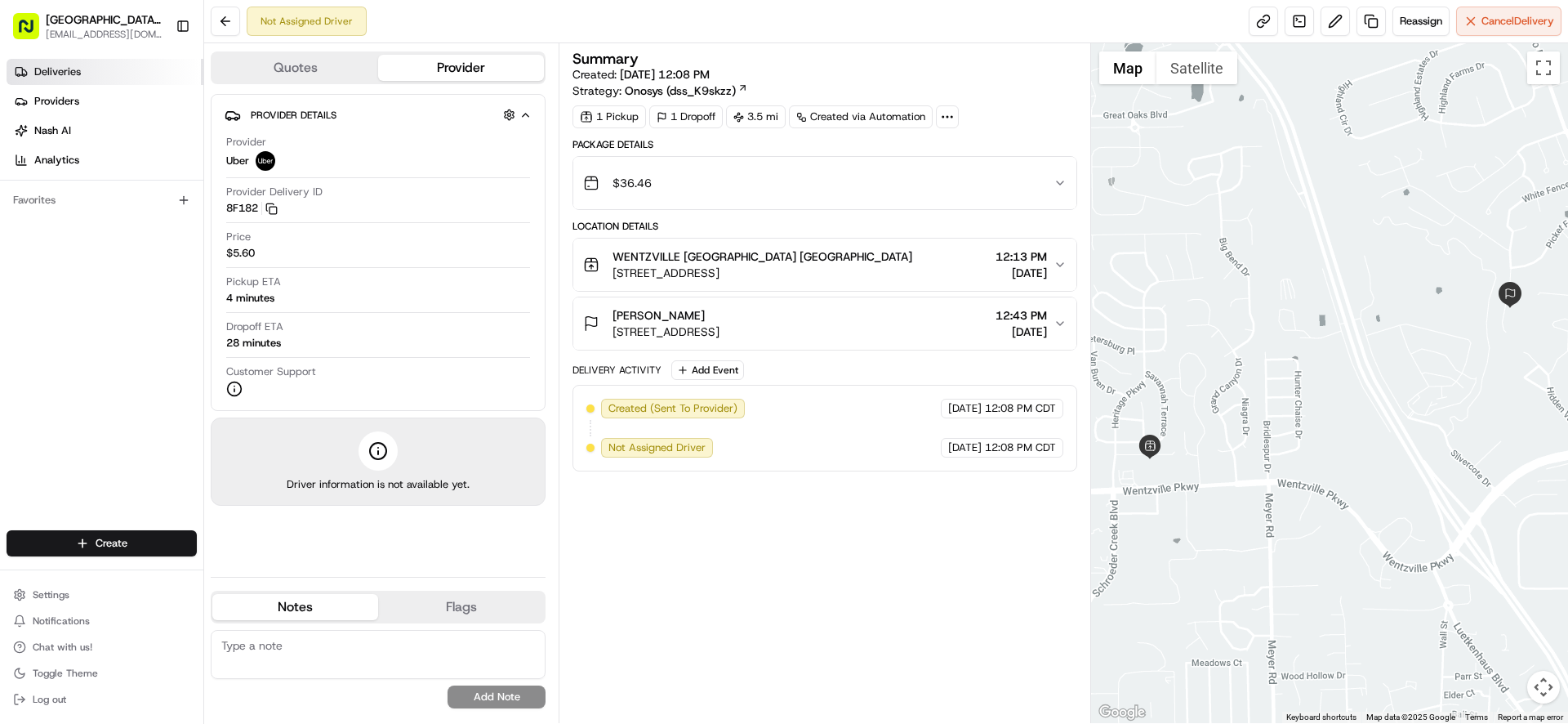
click at [79, 77] on span "Deliveries" at bounding box center [57, 72] width 47 height 15
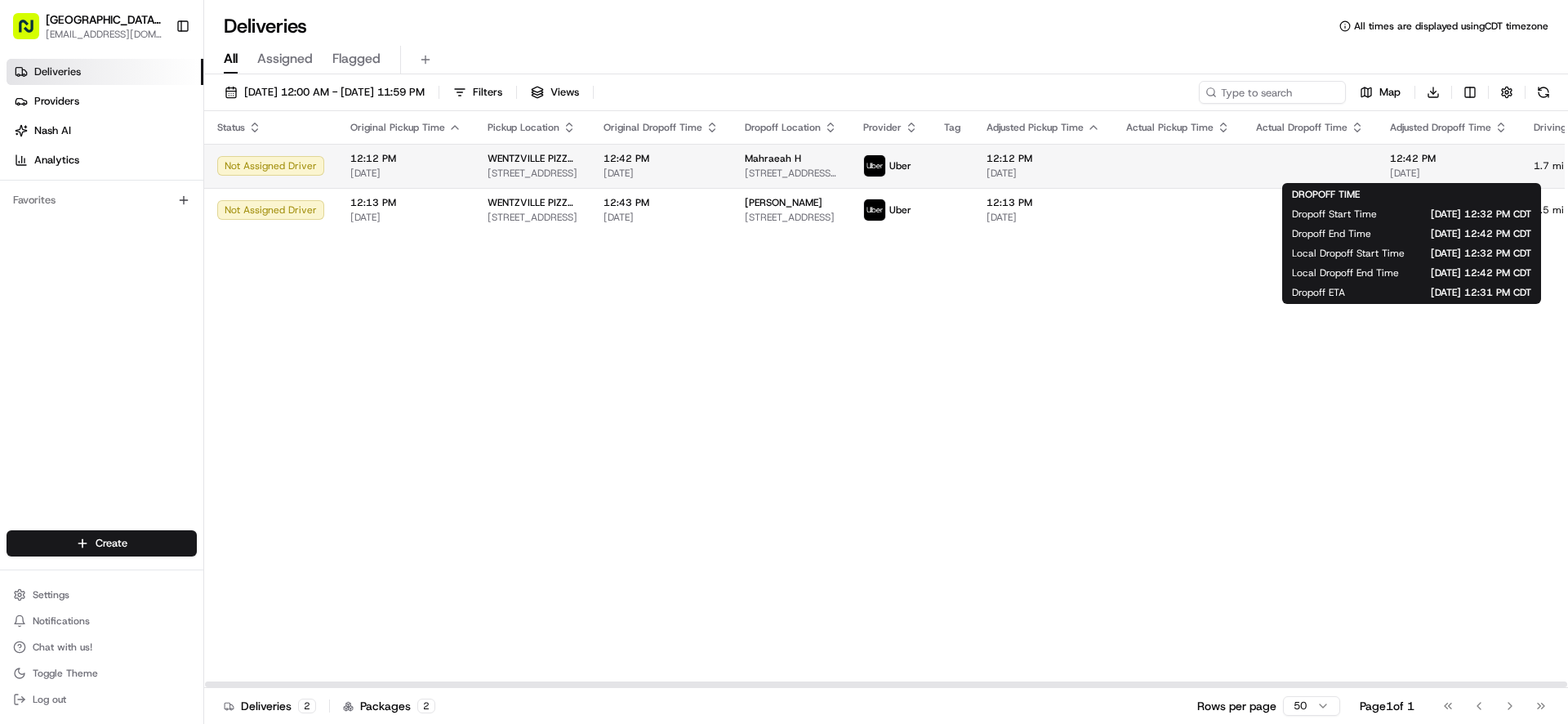
click at [1399, 165] on div "12:42 PM [DATE]" at bounding box center [1449, 165] width 118 height 27
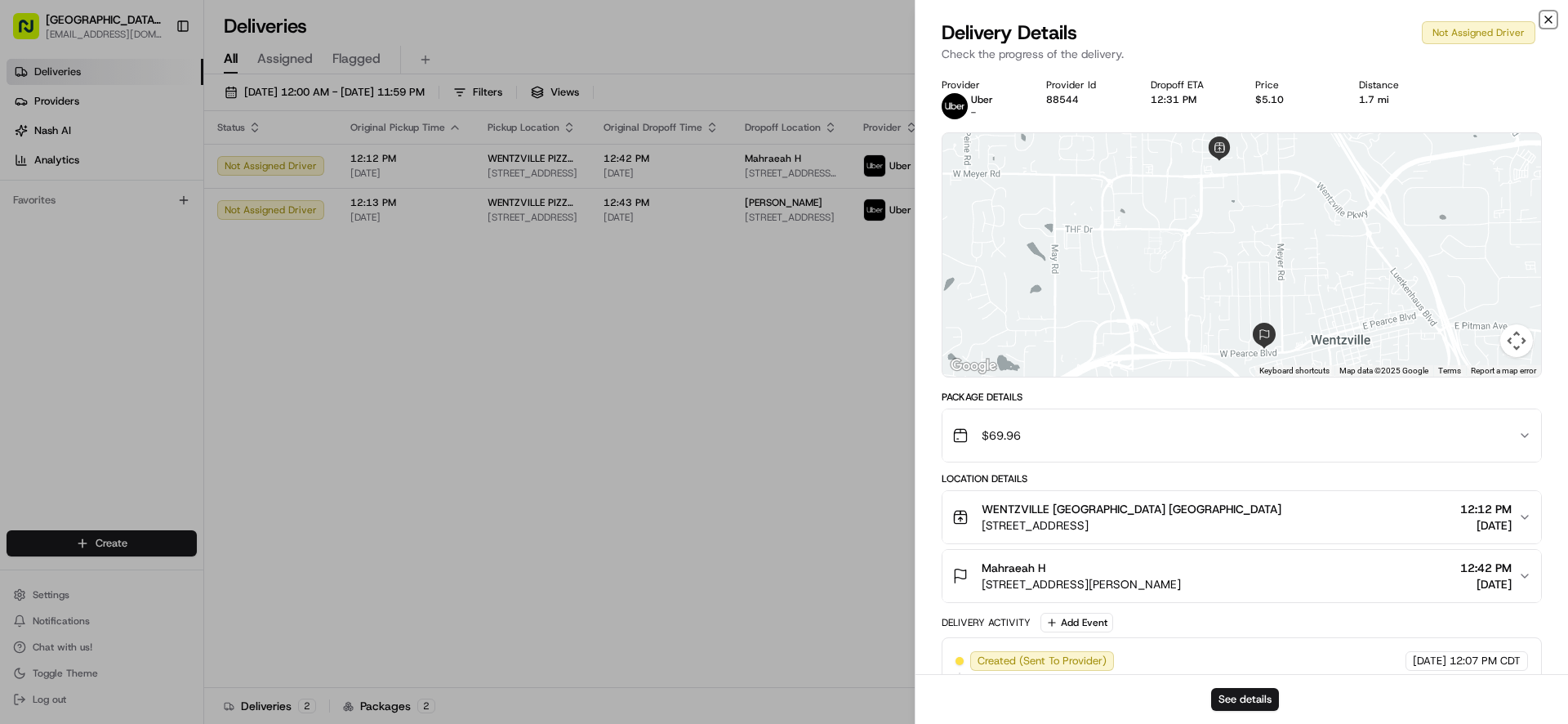
click at [1551, 23] on icon "button" at bounding box center [1549, 20] width 13 height 13
